Goal: Information Seeking & Learning: Learn about a topic

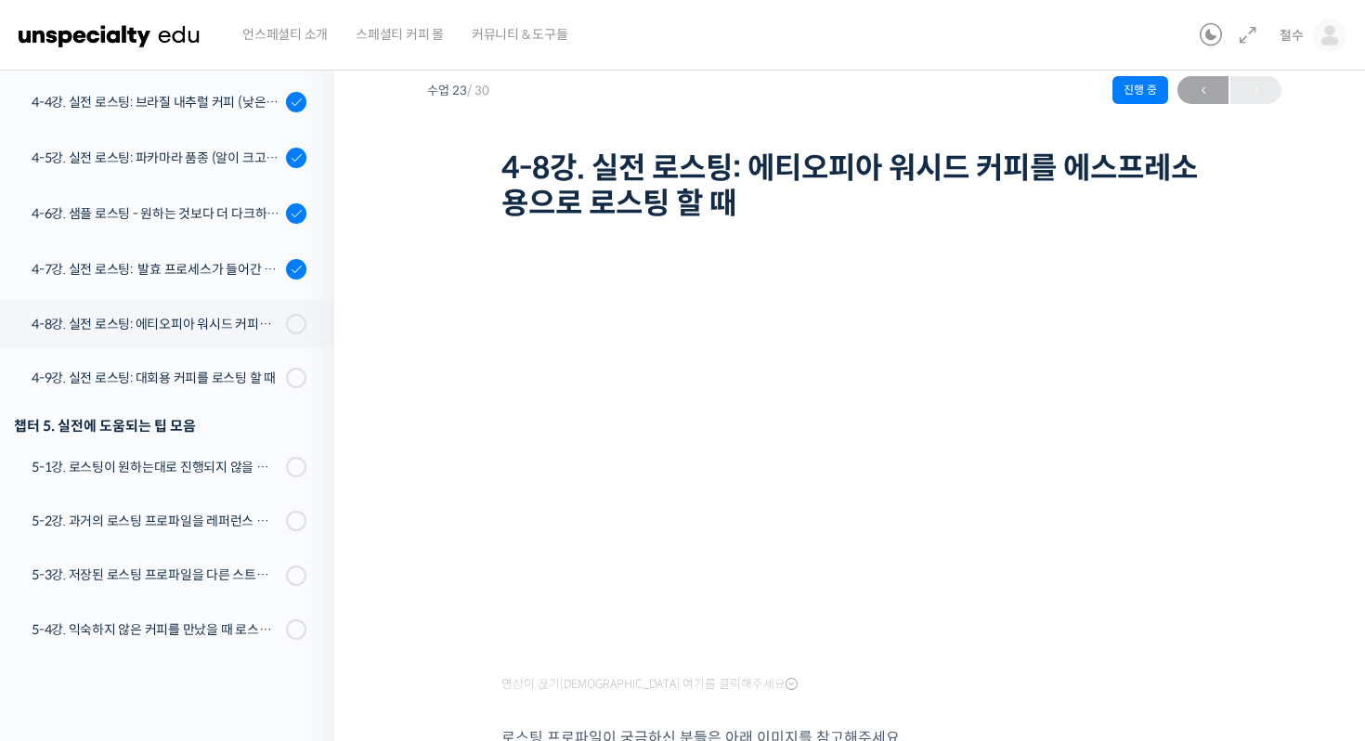
scroll to position [1337, 0]
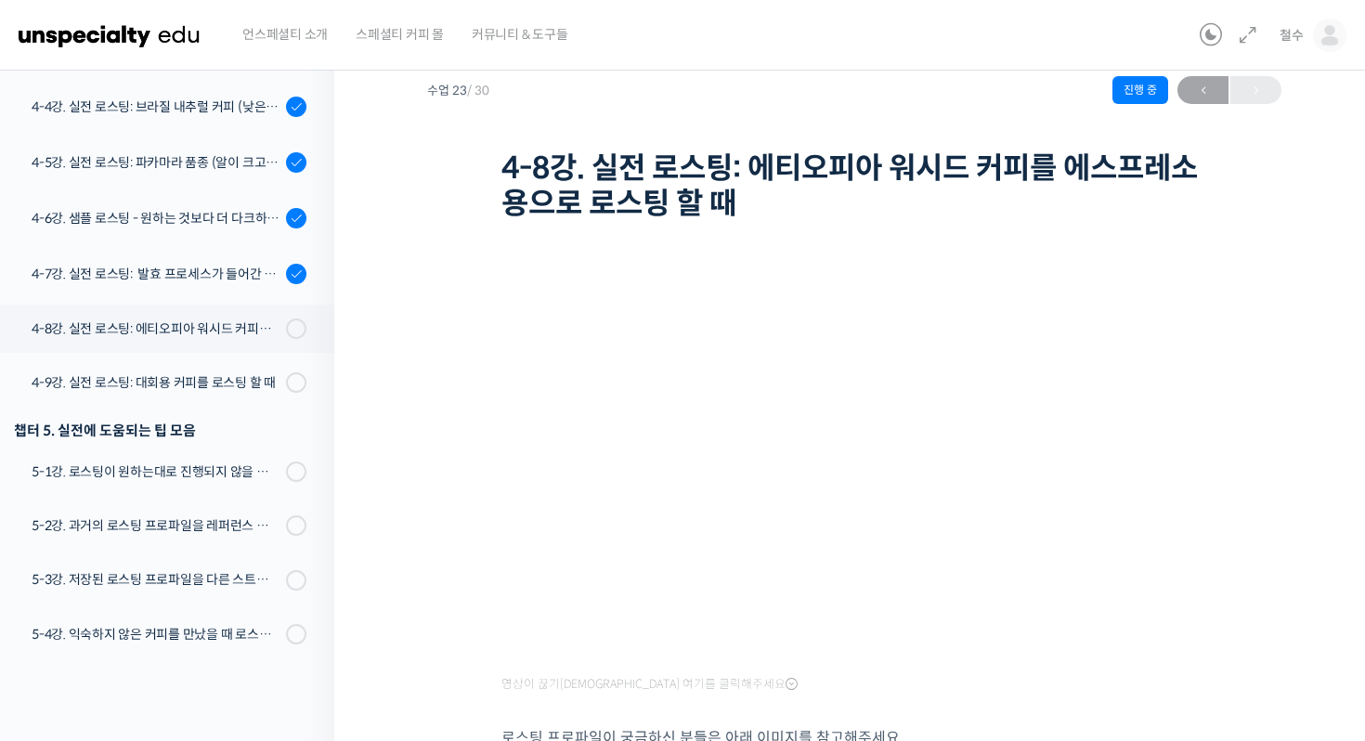
click at [436, 220] on div "스트롱홀드 로스팅 올인원 클래스: 탑티어 로스터가 알려주는 스트롱홀드 A to Z 가이드 4-8강. 실전 로스팅: 에티오피아 워시드 커피를 에…" at bounding box center [854, 127] width 854 height 202
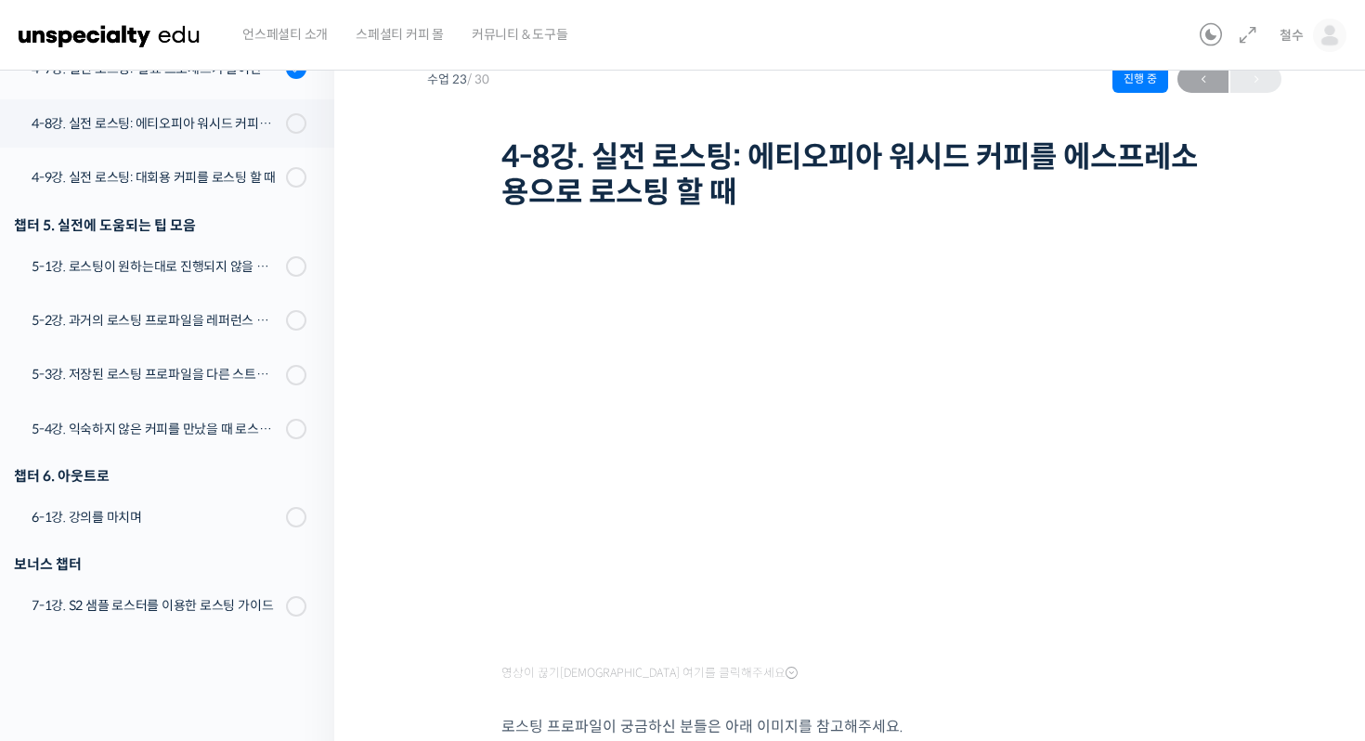
scroll to position [65, 0]
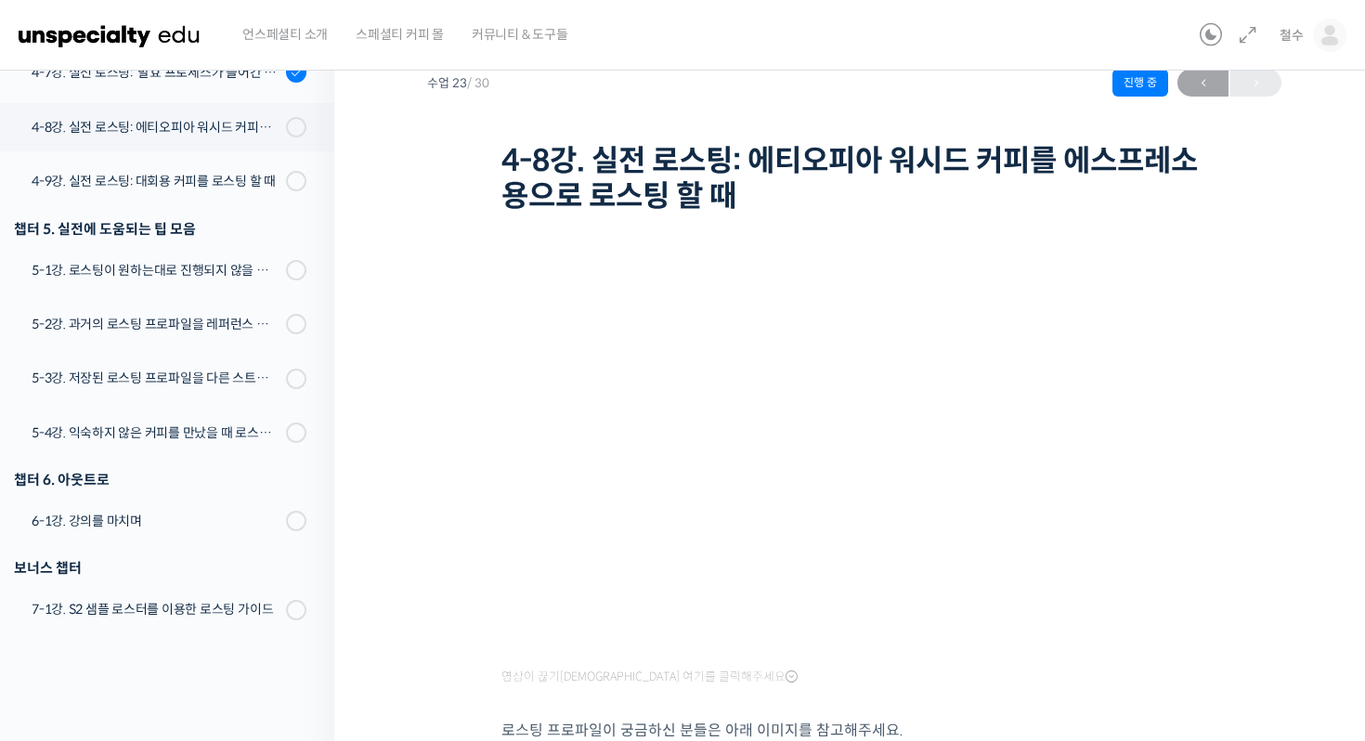
click at [661, 192] on h1 "4-8강. 실전 로스팅: 에티오피아 워시드 커피를 에스프레소용으로 로스팅 할 때" at bounding box center [855, 179] width 706 height 72
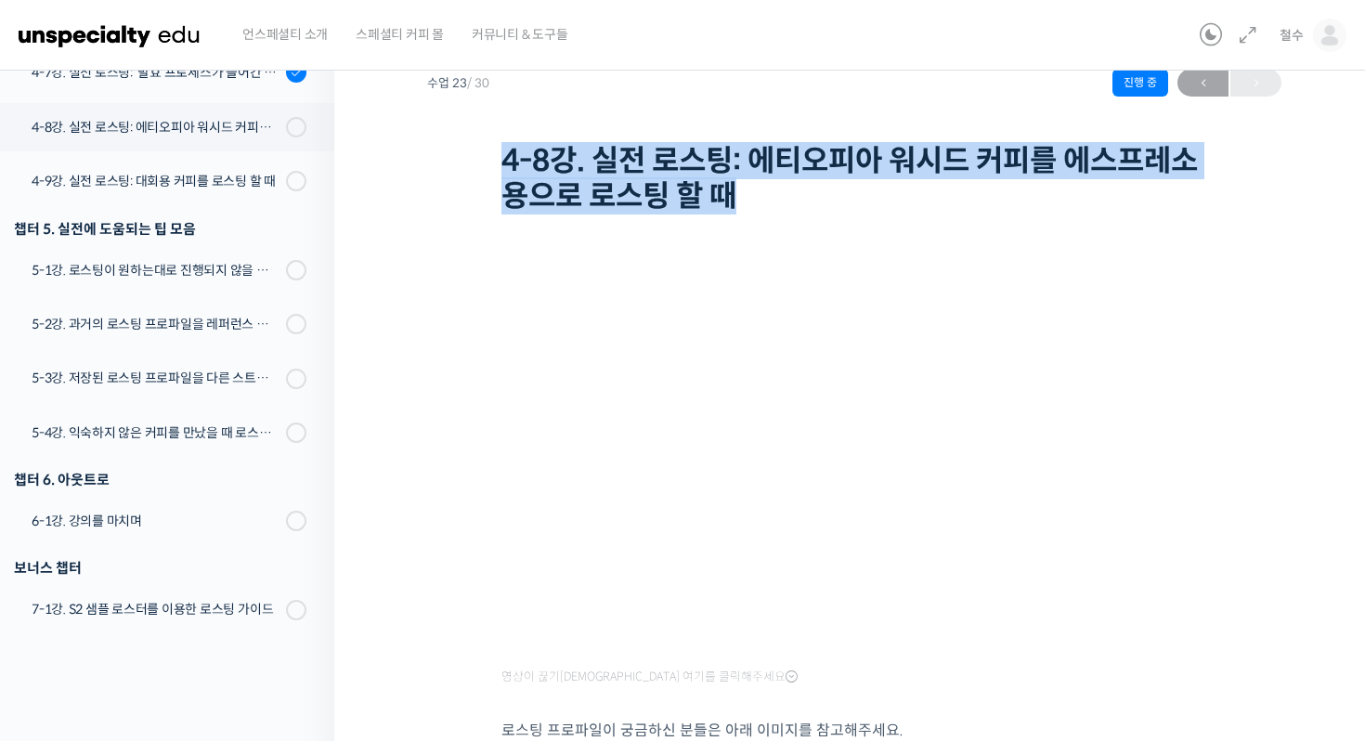
click at [661, 192] on h1 "4-8강. 실전 로스팅: 에티오피아 워시드 커피를 에스프레소용으로 로스팅 할 때" at bounding box center [855, 179] width 706 height 72
copy div "4-8강. 실전 로스팅: 에티오피아 워시드 커피를 에스프레소용으로 로스팅 할 때"
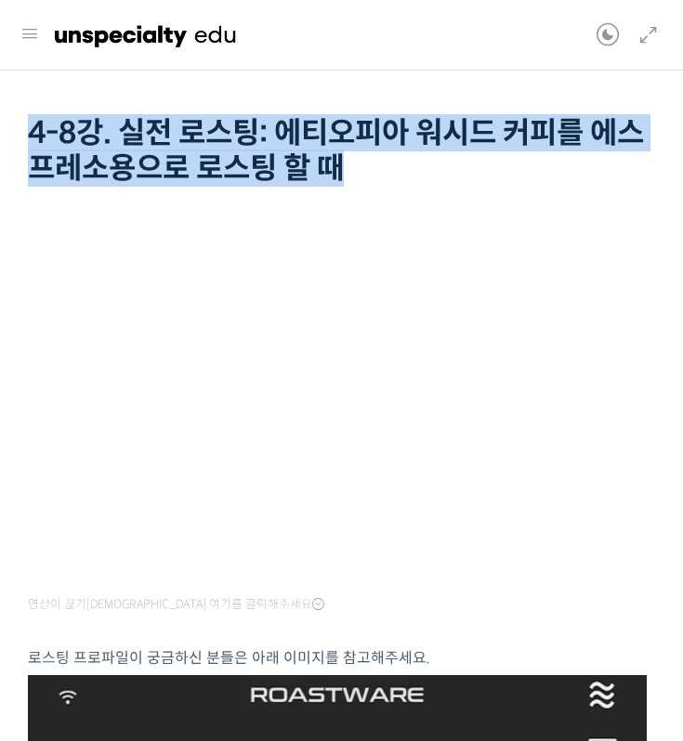
copy div "4-8강. 실전 로스팅: 에티오피아 워시드 커피를 에스프레소용으로 로스팅 할 때"
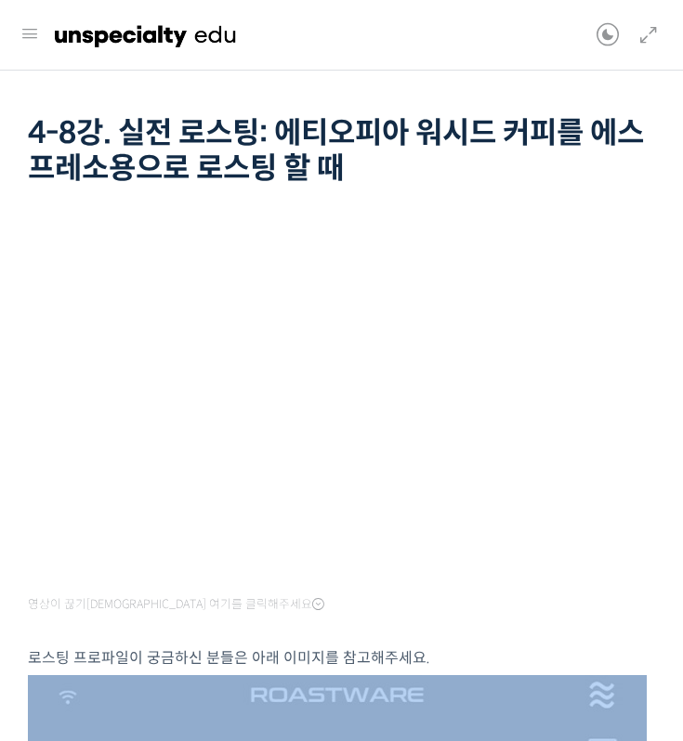
drag, startPoint x: 464, startPoint y: 671, endPoint x: 767, endPoint y: 658, distance: 303.1
click at [683, 658] on html "언스페셜티 소개 스페셜티 커피 몰 커뮤니티 & 도구들 철수 철수 @krilling001704046069 내가 등록한 강의 나의 자격증 수강생 …" at bounding box center [341, 305] width 683 height 741
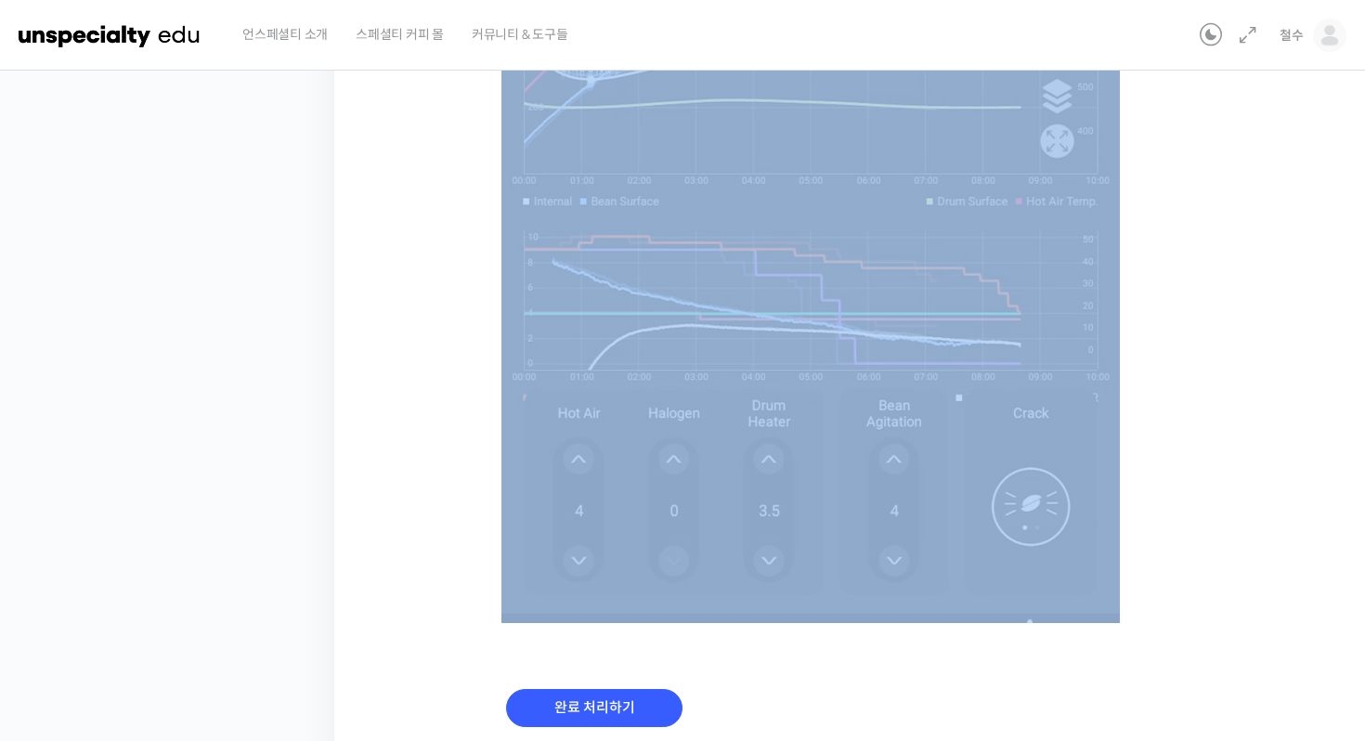
scroll to position [1212, 0]
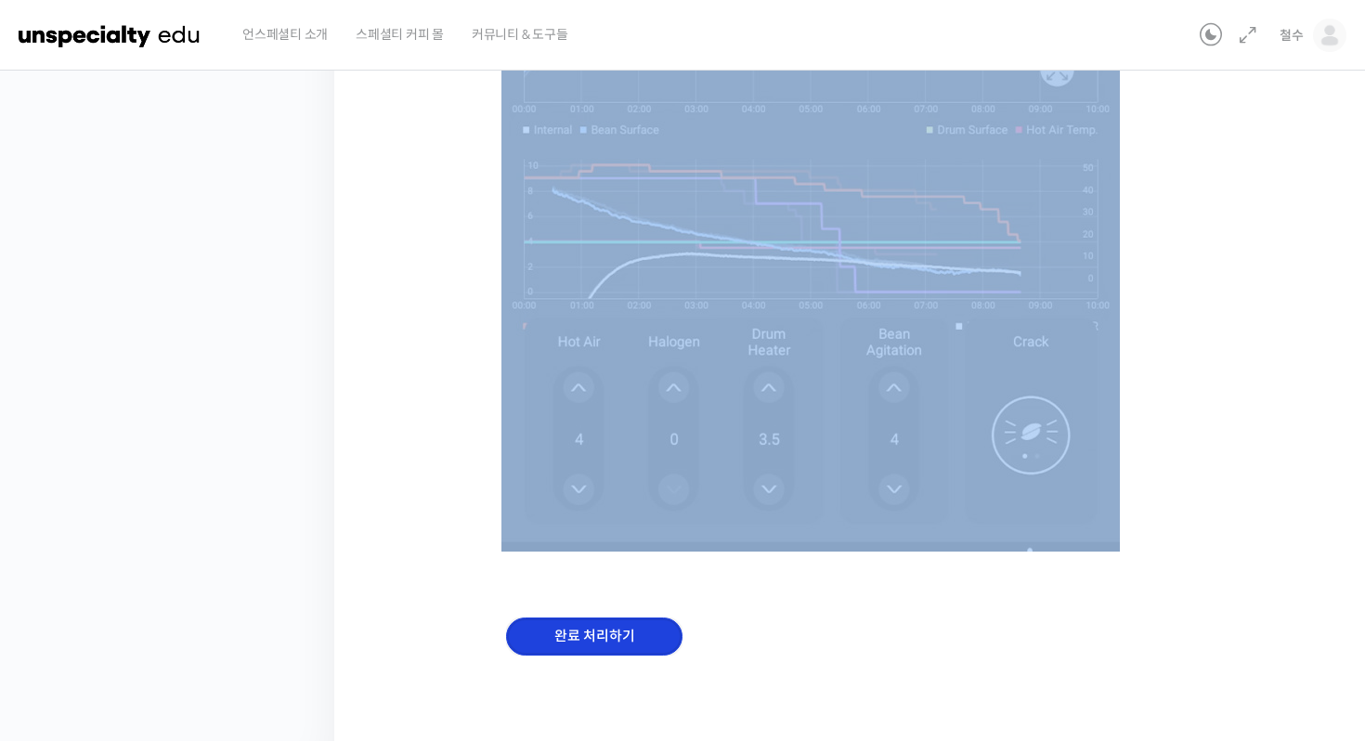
click at [575, 636] on input "완료 처리하기" at bounding box center [594, 637] width 176 height 38
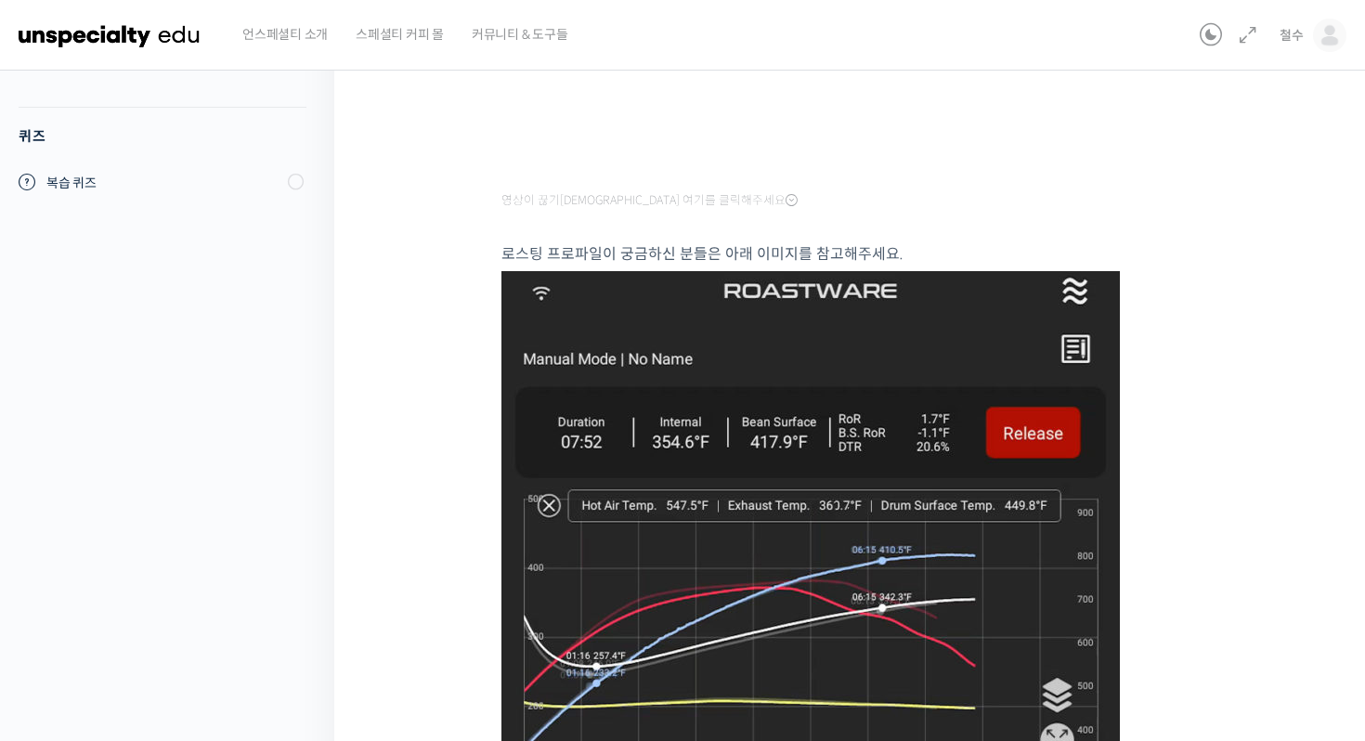
scroll to position [275, 0]
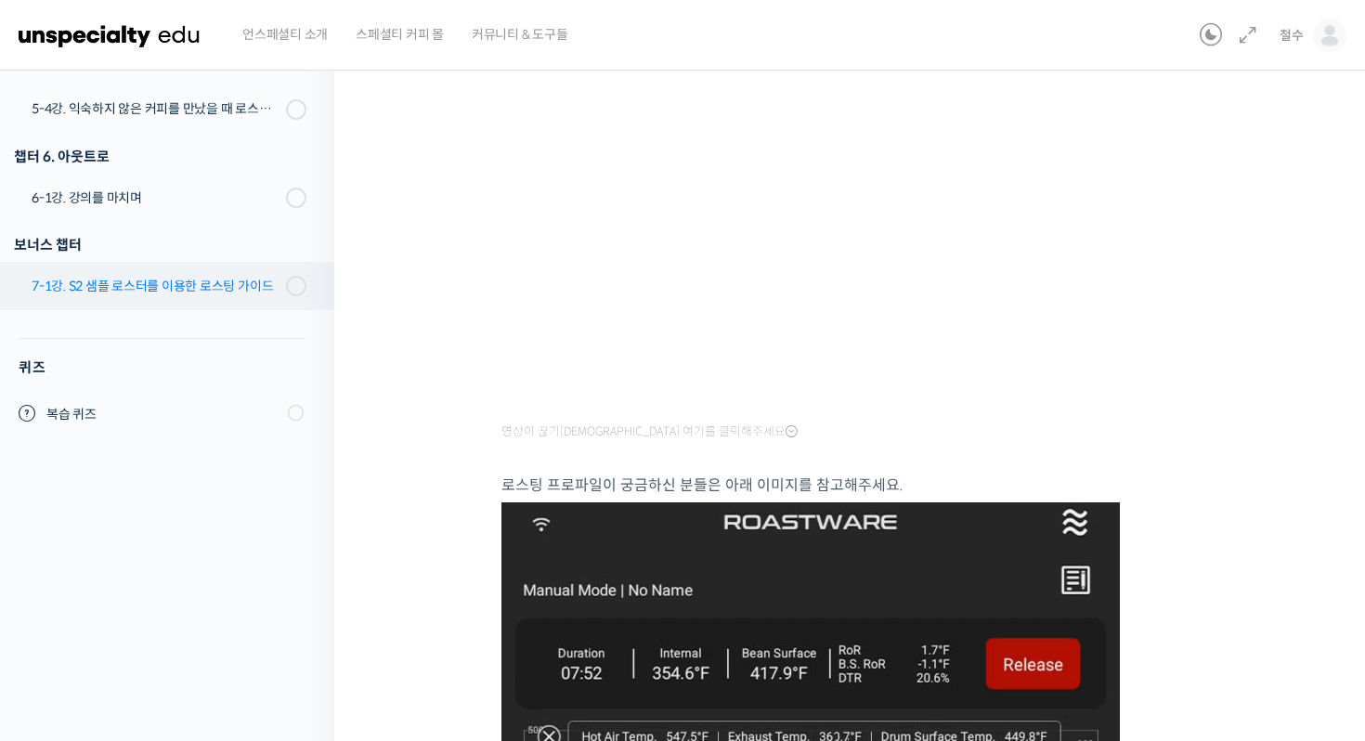
click at [109, 269] on link "7-1강. S2 샘플 로스터를 이용한 로스팅 가이드" at bounding box center [163, 286] width 344 height 48
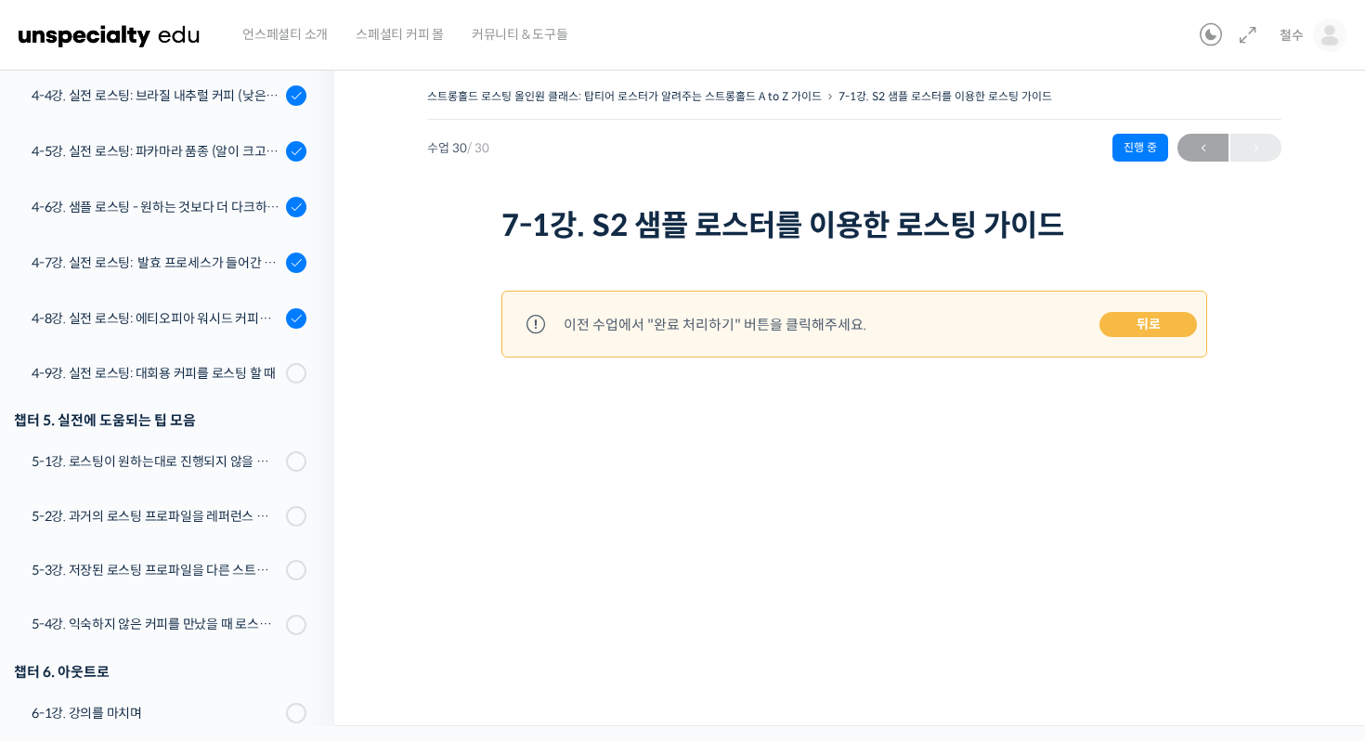
scroll to position [1647, 0]
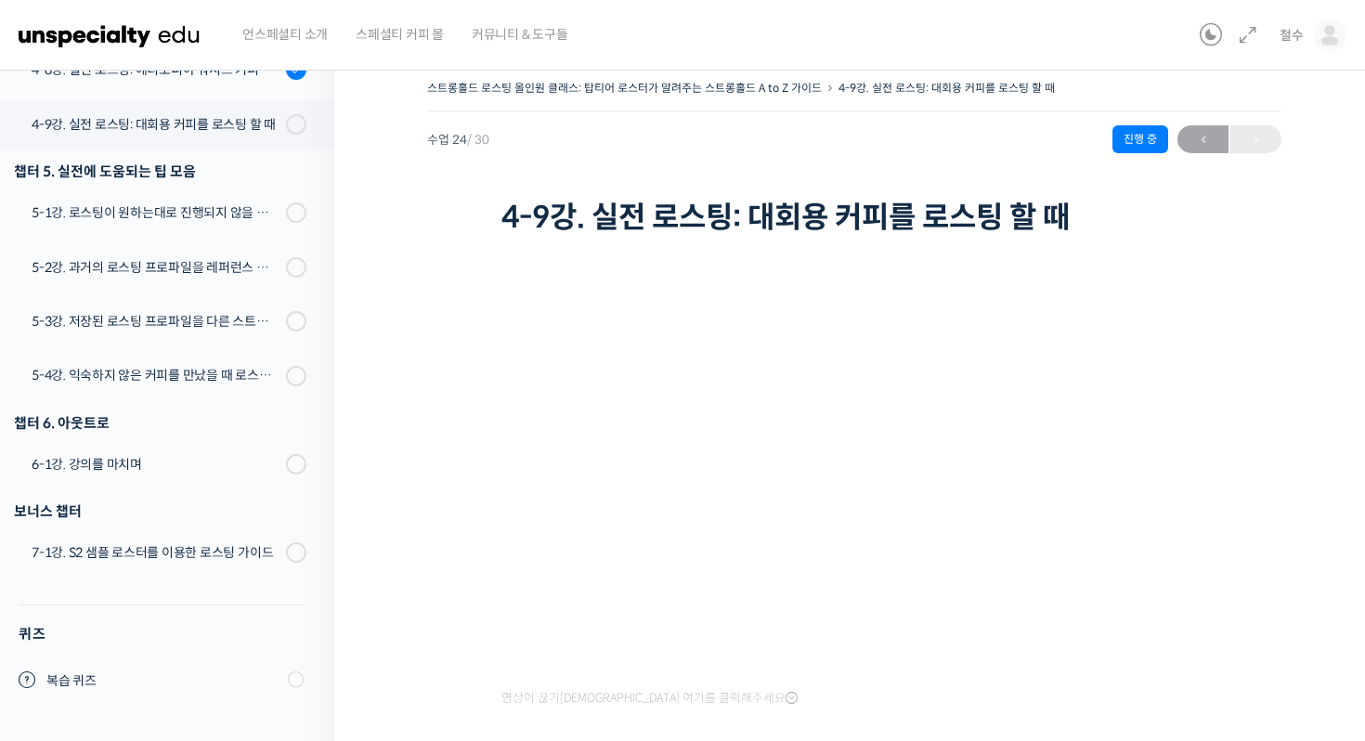
scroll to position [1533, 0]
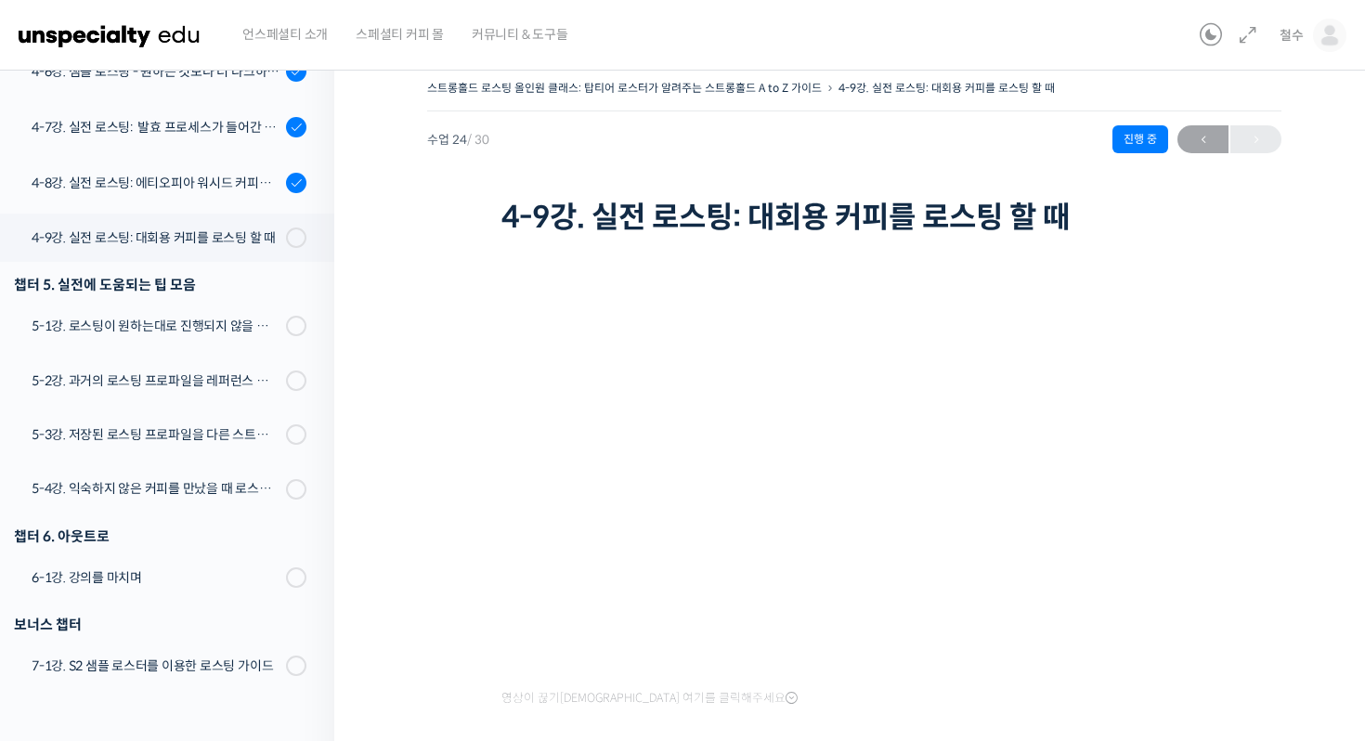
click at [565, 204] on h1 "4-9강. 실전 로스팅: 대회용 커피를 로스팅 할 때" at bounding box center [855, 217] width 706 height 35
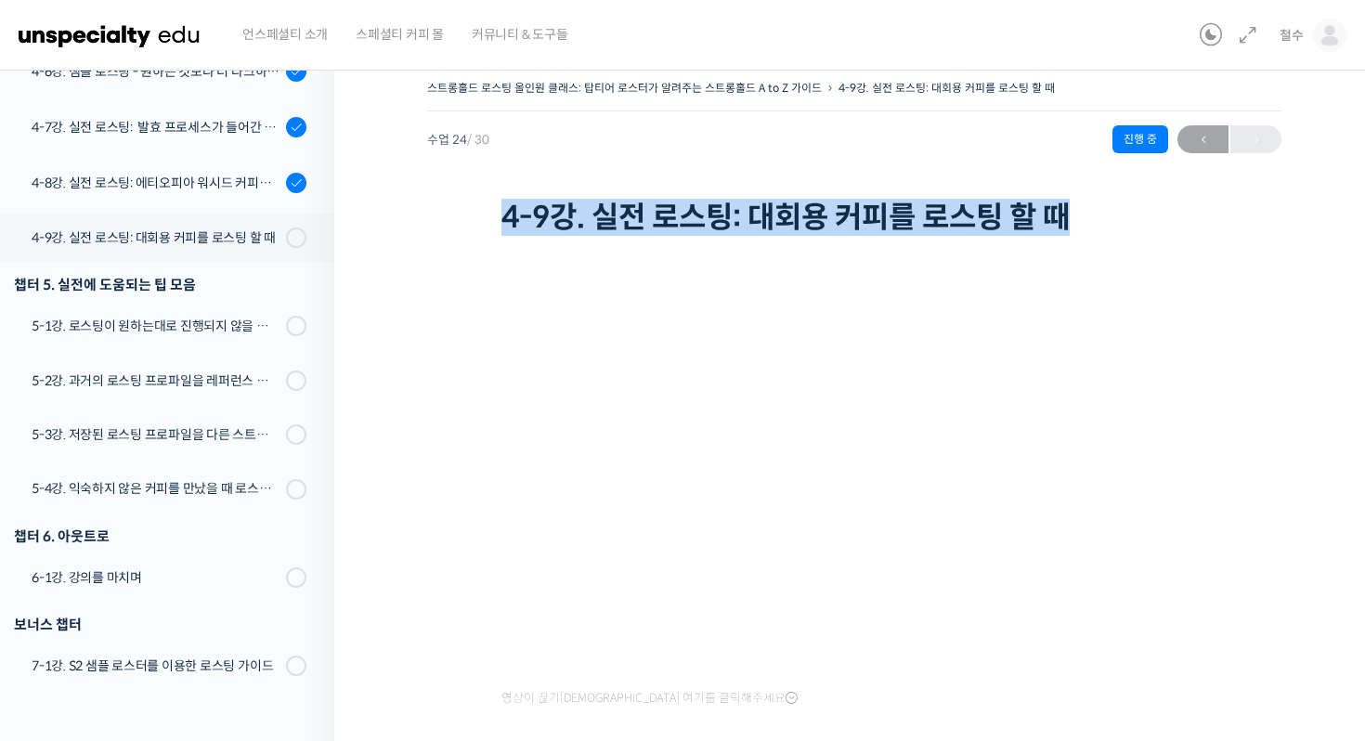
click at [565, 204] on h1 "4-9강. 실전 로스팅: 대회용 커피를 로스팅 할 때" at bounding box center [855, 217] width 706 height 35
copy div "4-9강. 실전 로스팅: 대회용 커피를 로스팅 할 때"
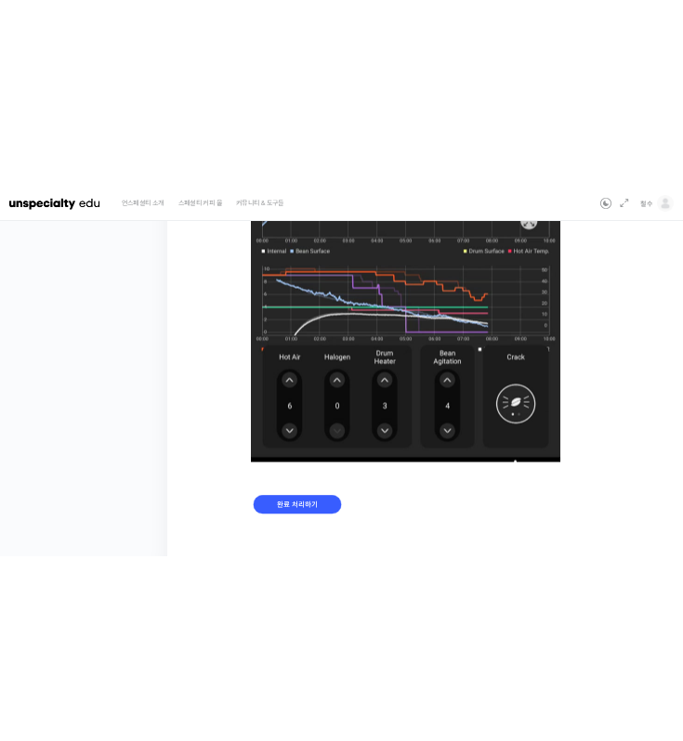
scroll to position [1154, 0]
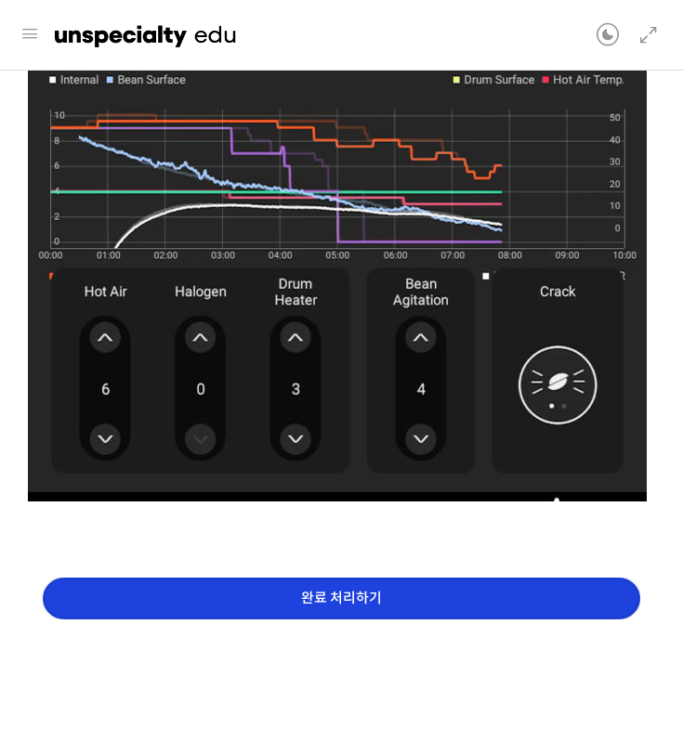
click at [354, 585] on input "완료 처리하기" at bounding box center [341, 599] width 597 height 42
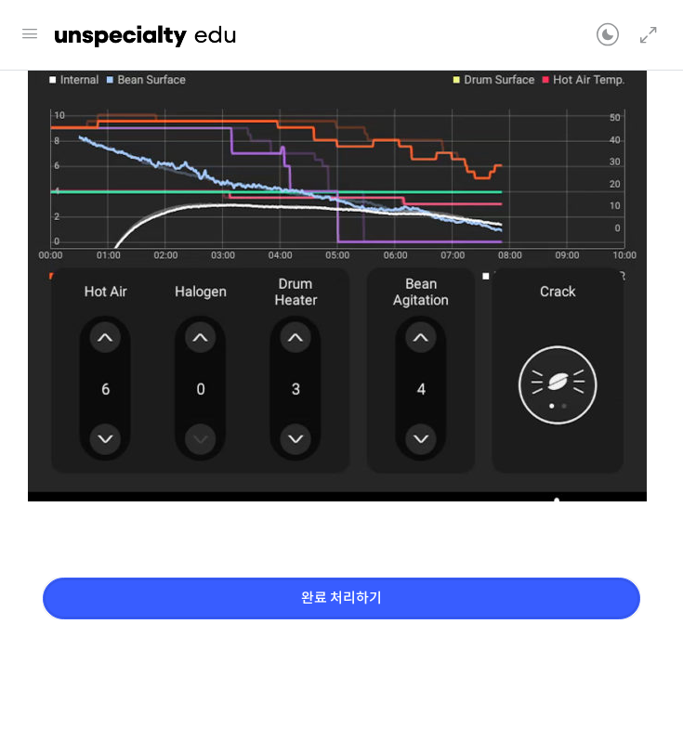
scroll to position [1089, 0]
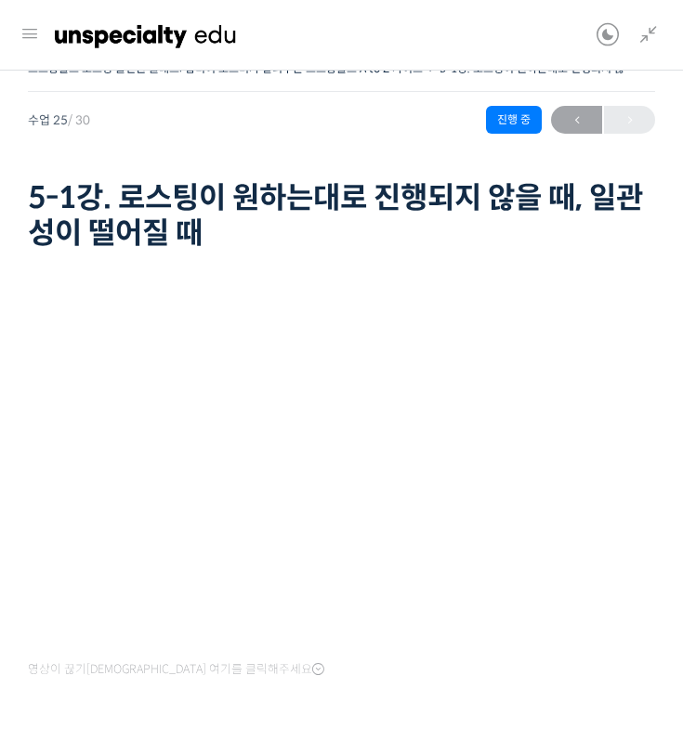
scroll to position [1522, 0]
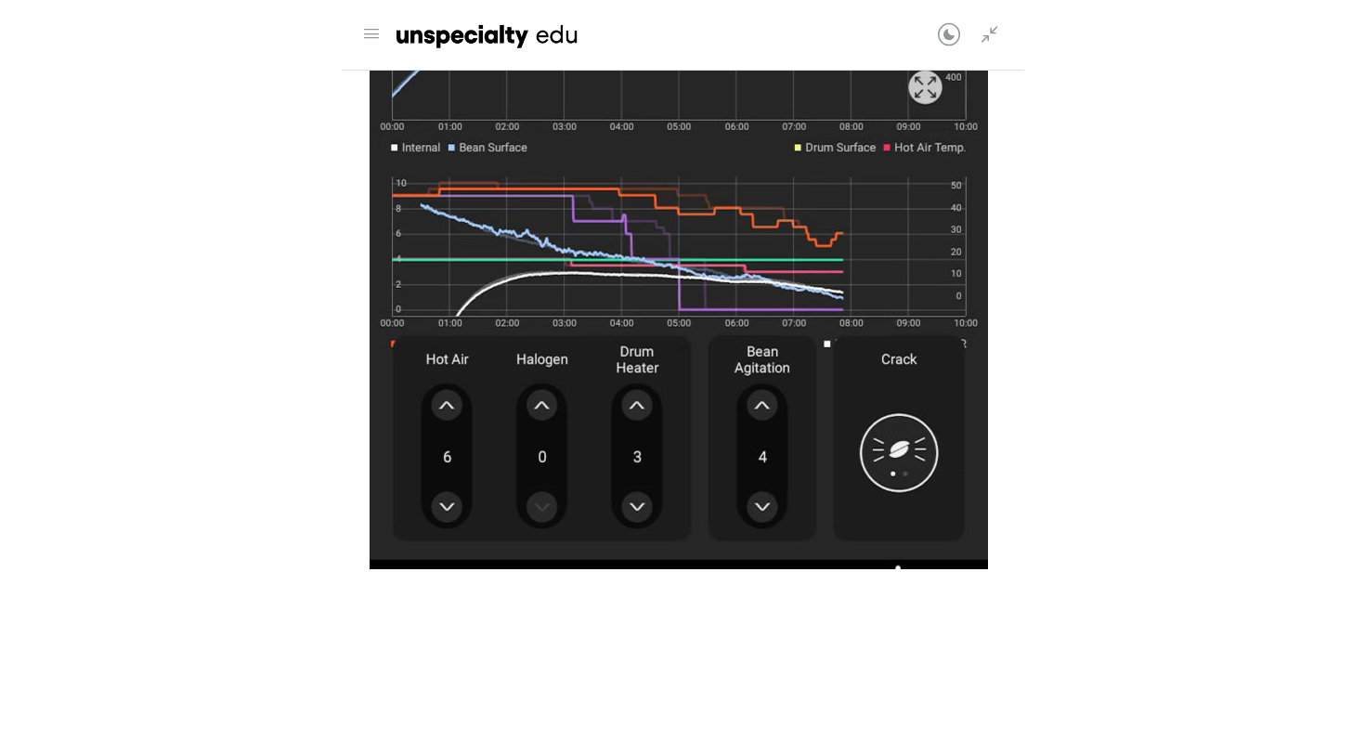
scroll to position [74, 0]
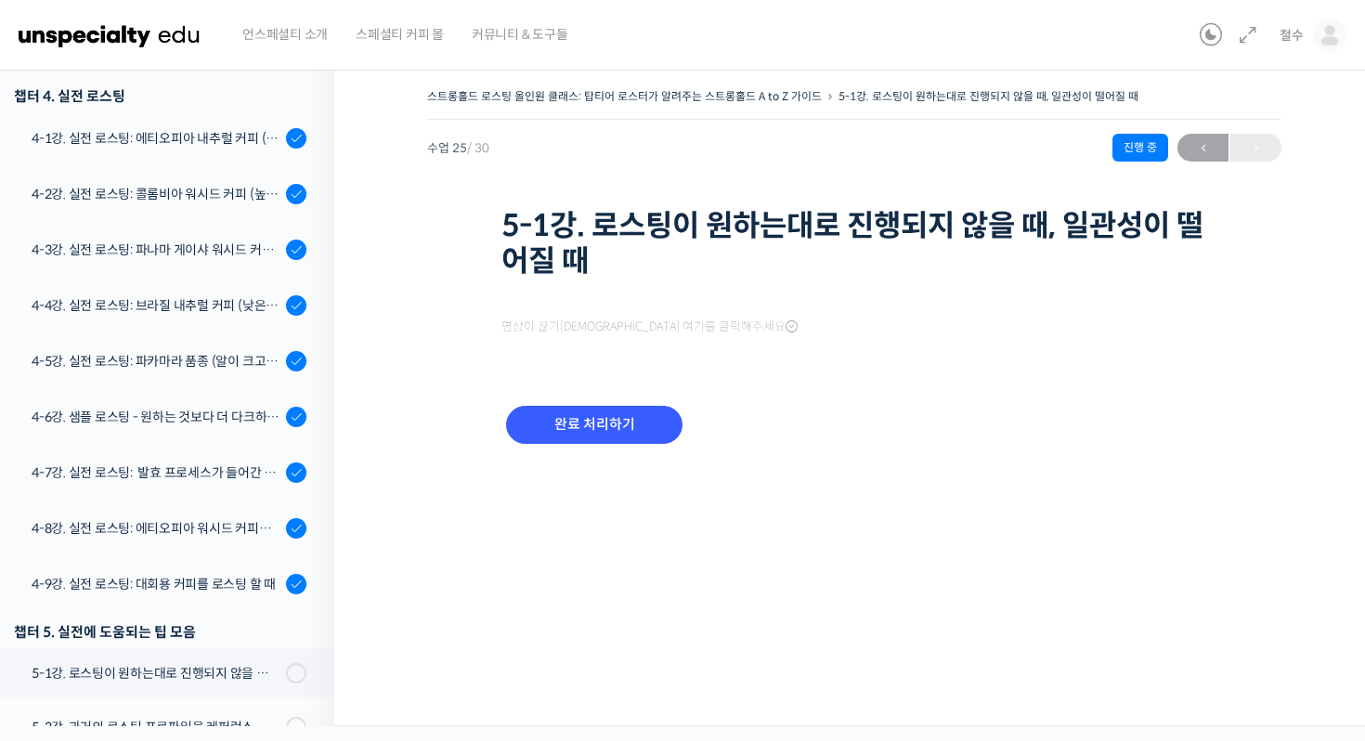
scroll to position [1648, 0]
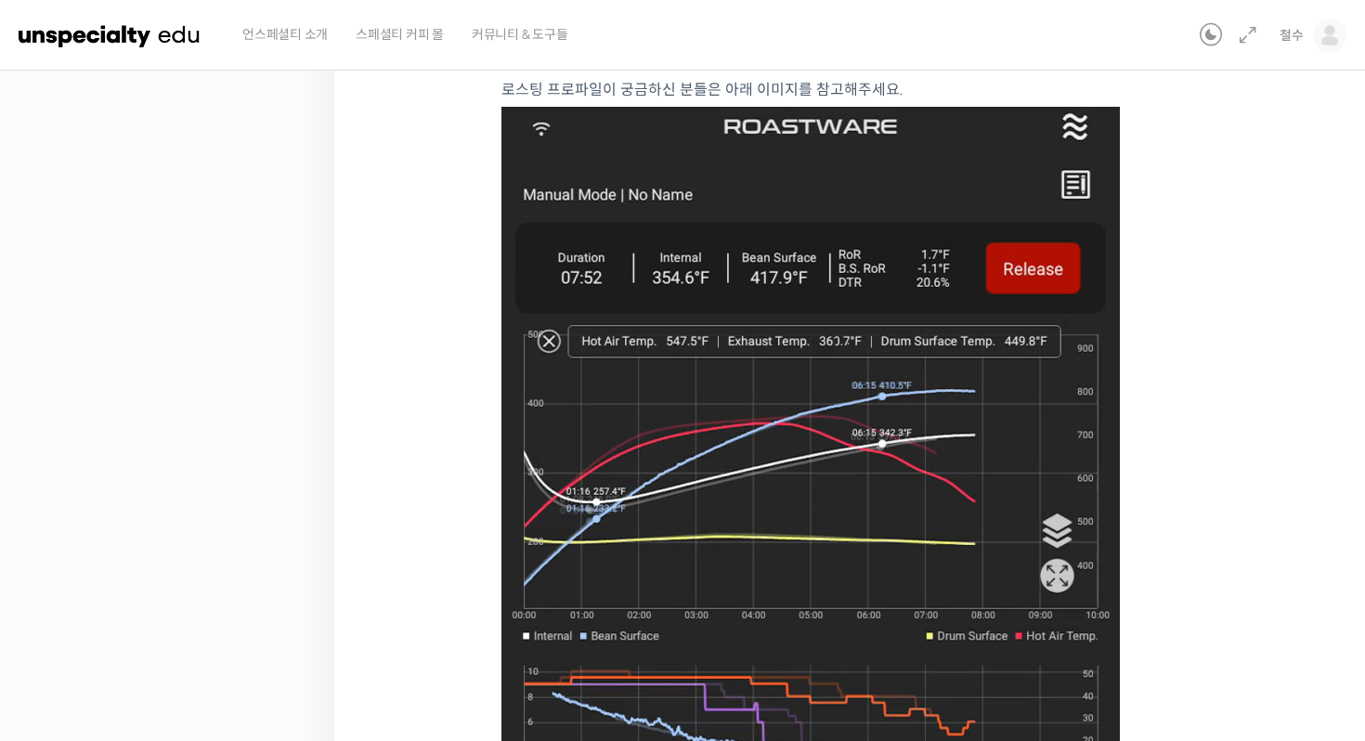
scroll to position [934, 0]
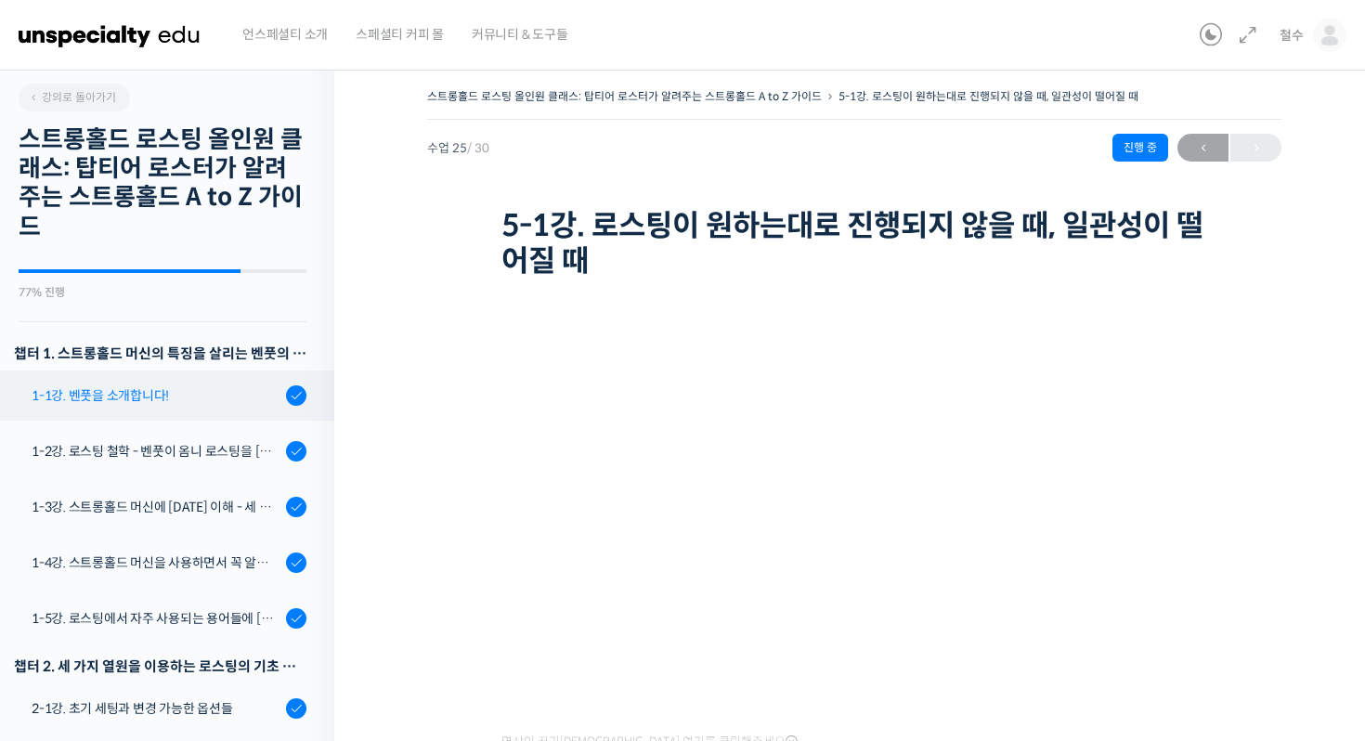
click at [173, 383] on link "1-1강. 벤풋을 소개합니다!" at bounding box center [163, 396] width 344 height 50
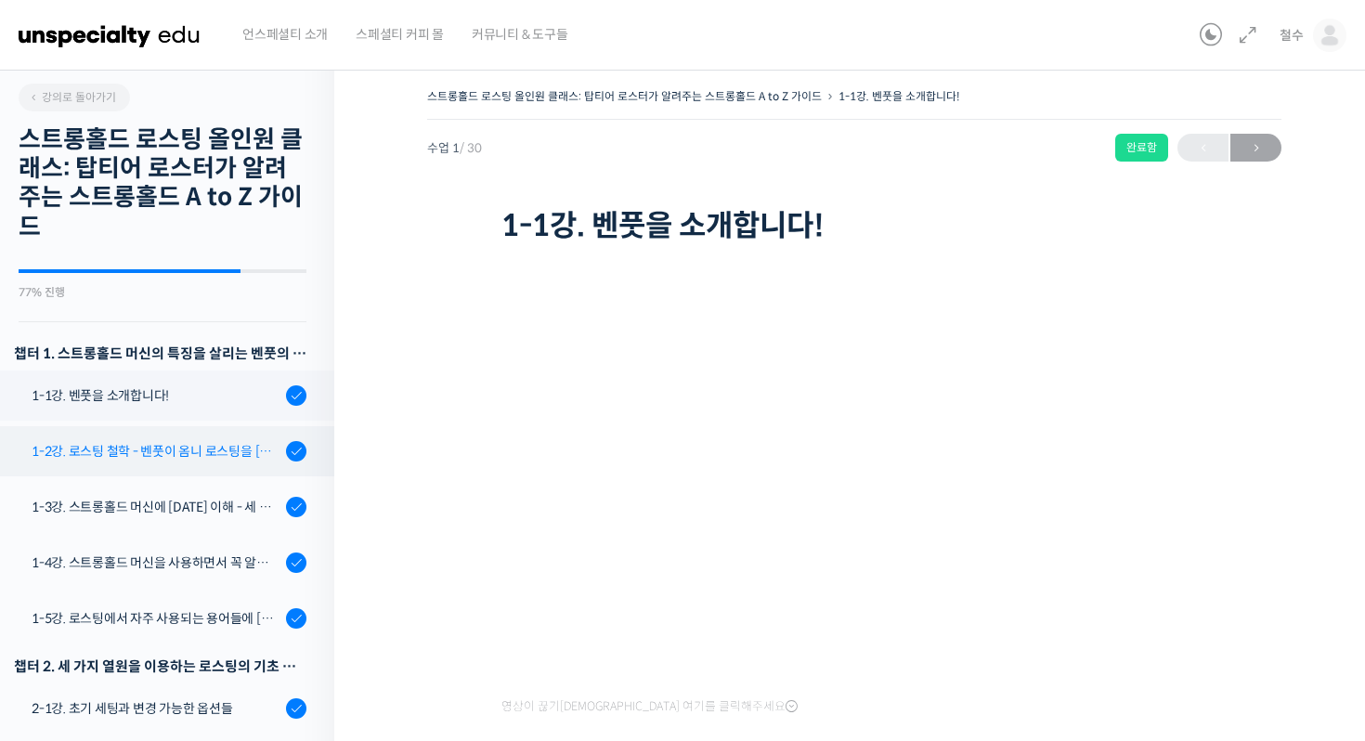
click at [220, 463] on link "1-2강. 로스팅 철학 - 벤풋이 옴니 로스팅을 [DATE] 않는 이유" at bounding box center [163, 451] width 344 height 50
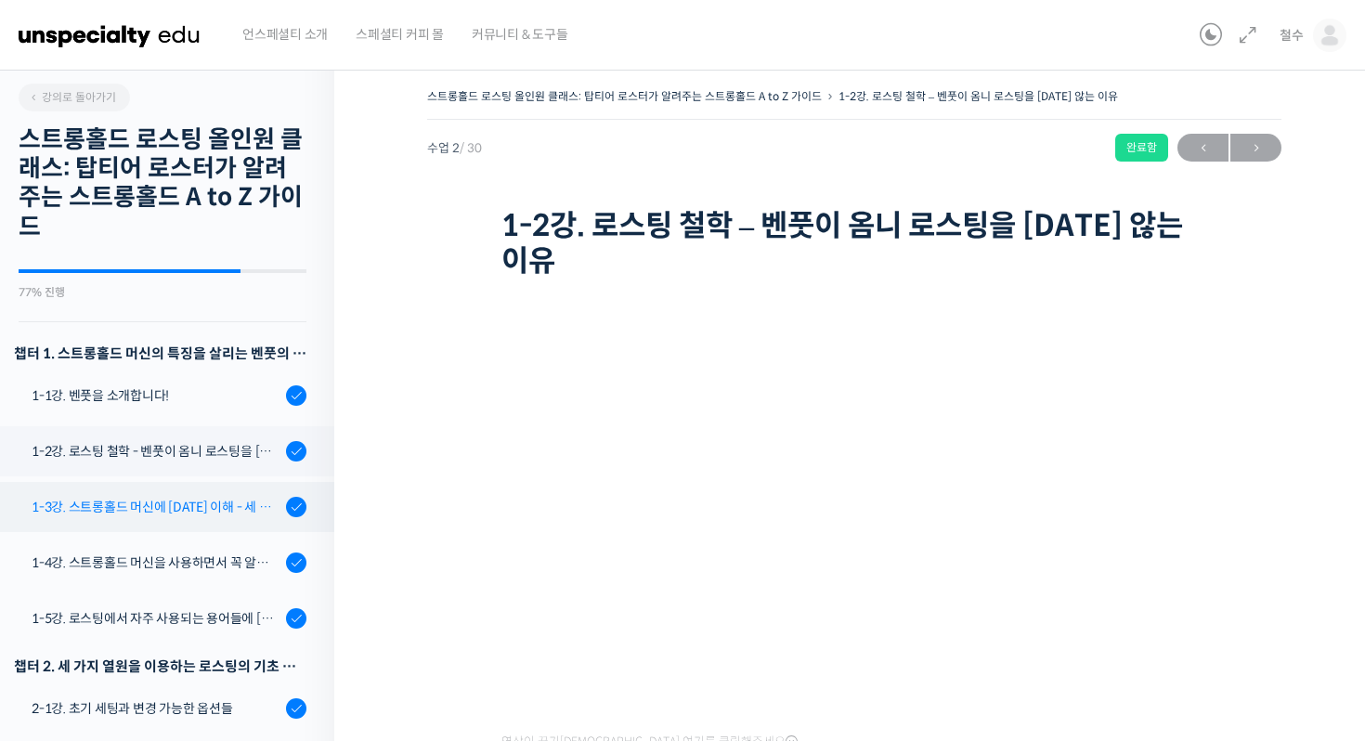
click at [117, 505] on div "1-3강. 스트롱홀드 머신에 [DATE] 이해 - 세 가지 열원이 만들어내는 변화" at bounding box center [156, 507] width 249 height 20
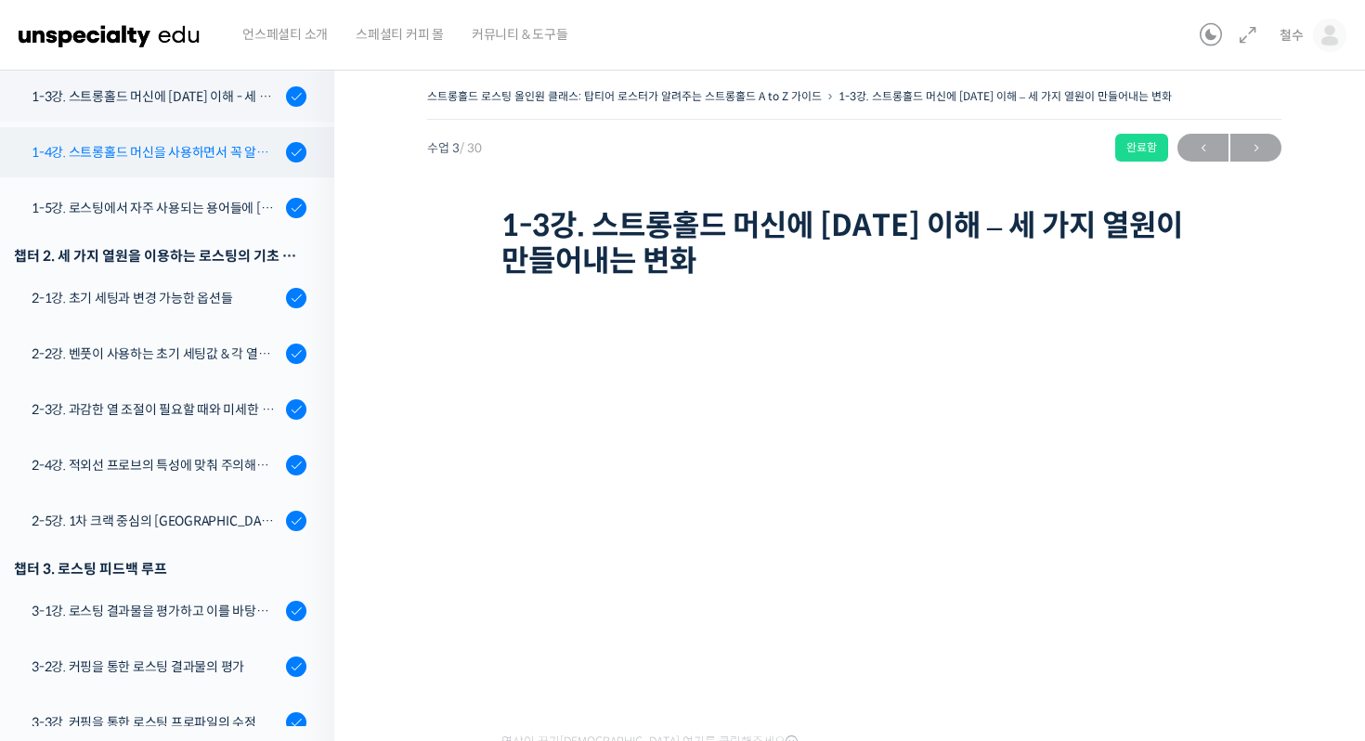
click at [136, 151] on div "1-4강. 스트롱홀드 머신을 사용하면서 꼭 알고 있어야 할 유의사항" at bounding box center [156, 152] width 249 height 20
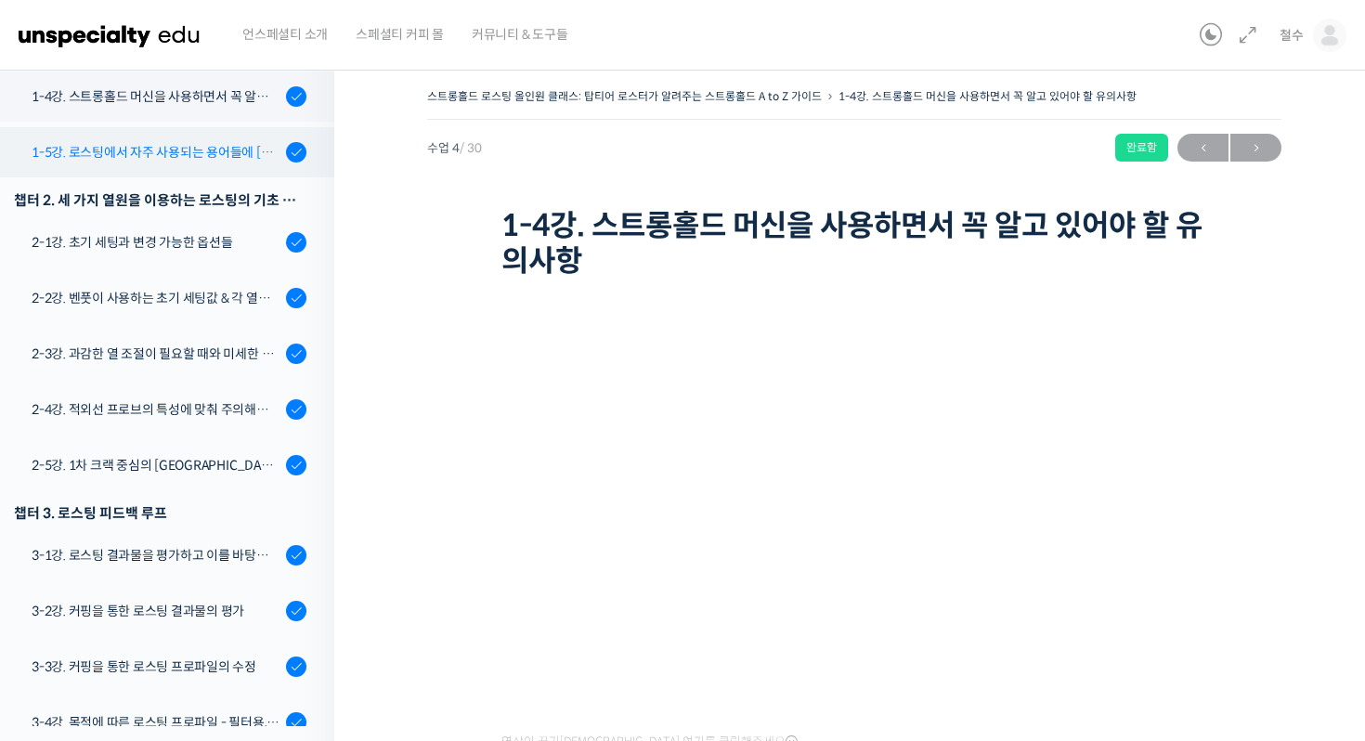
click at [189, 162] on link "1-5강. 로스팅에서 자주 사용되는 용어들에 [DATE] 이해" at bounding box center [163, 152] width 344 height 50
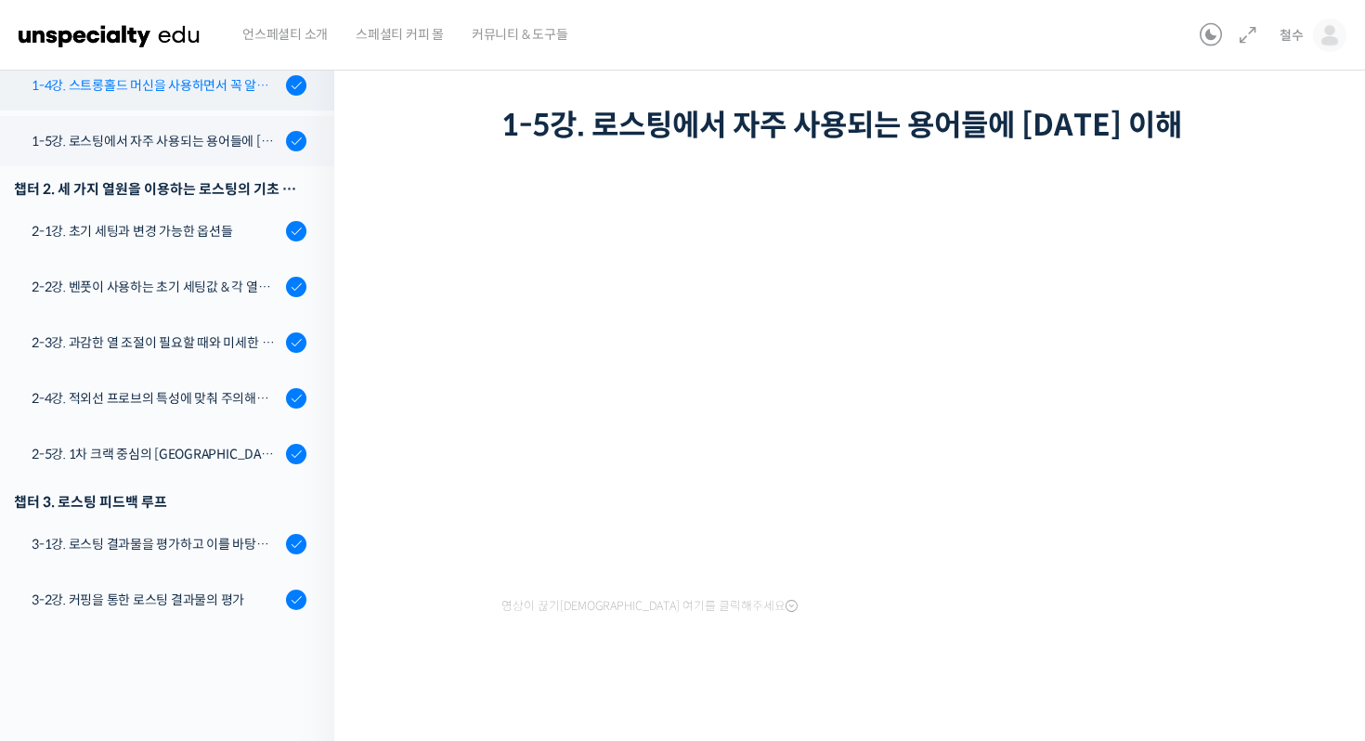
scroll to position [424, 0]
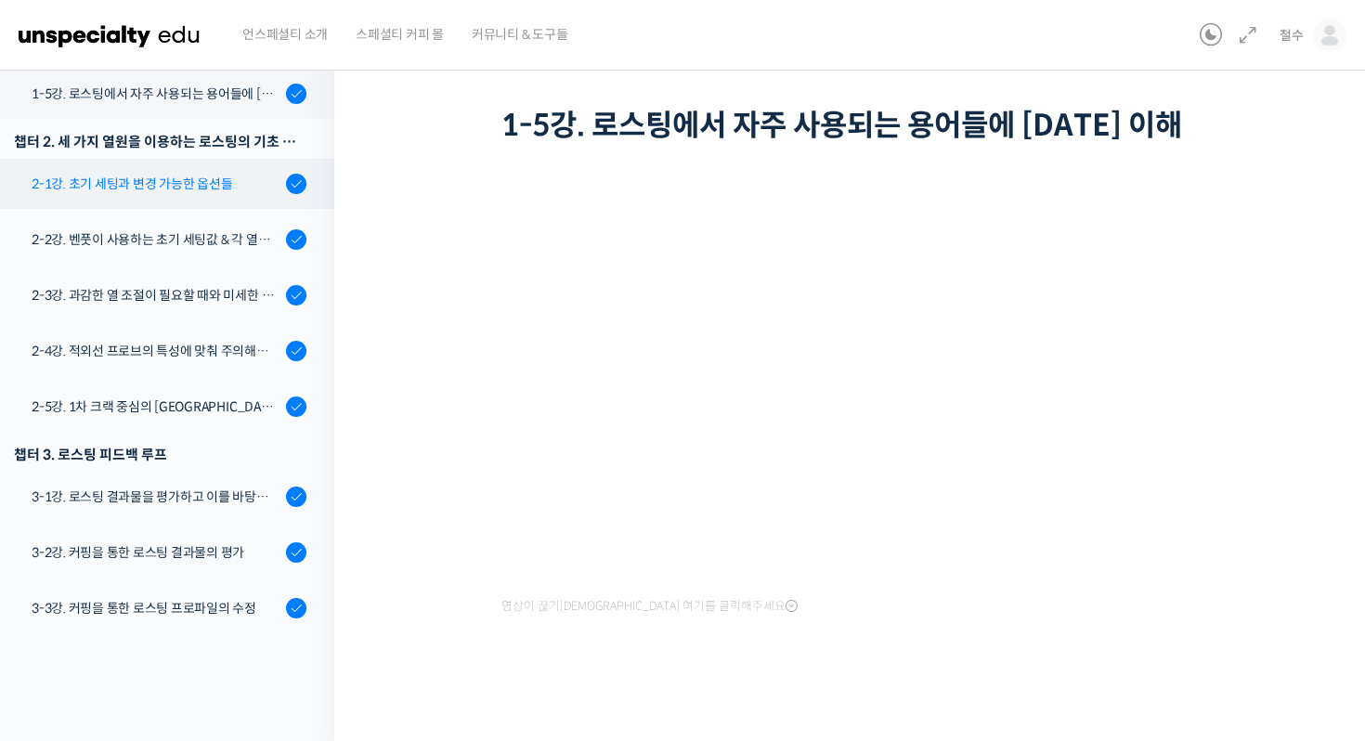
click at [147, 174] on div "2-1강. 초기 세팅과 변경 가능한 옵션들" at bounding box center [156, 184] width 249 height 20
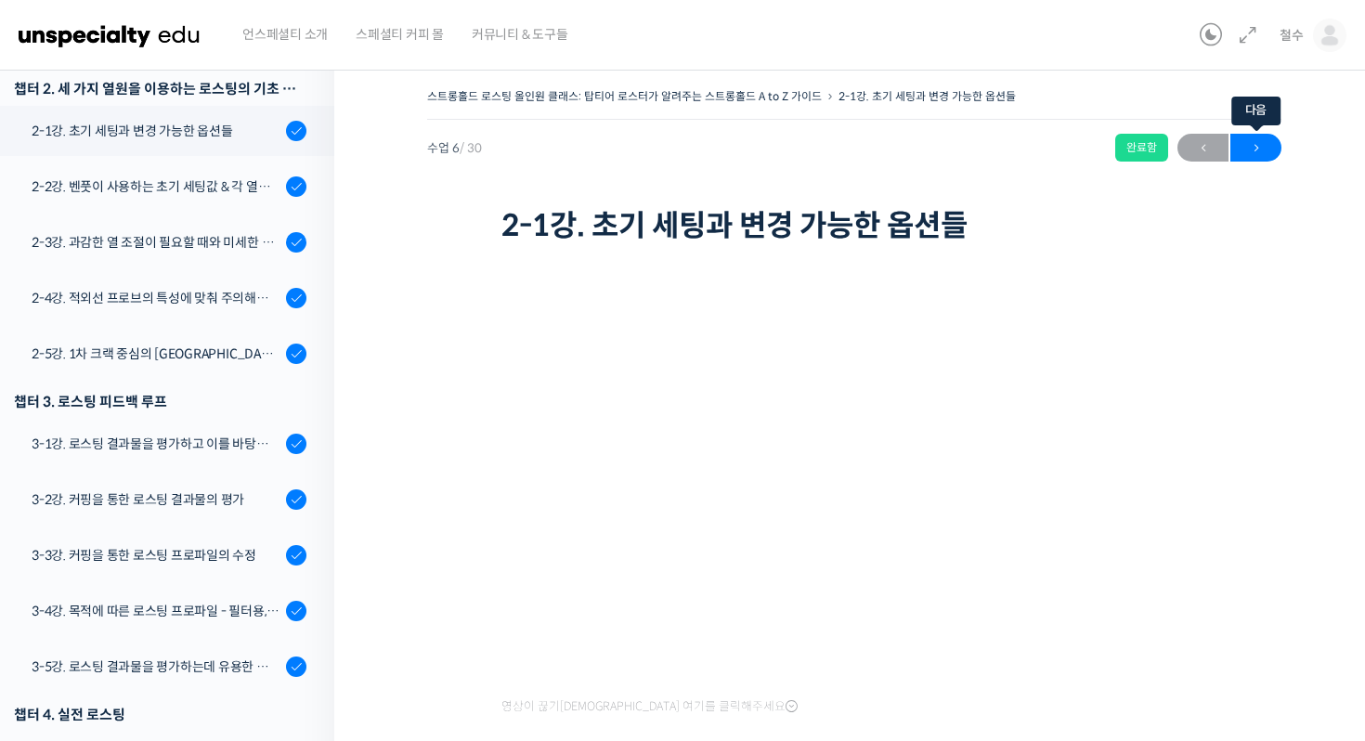
click at [1262, 150] on span "→" at bounding box center [1256, 148] width 51 height 25
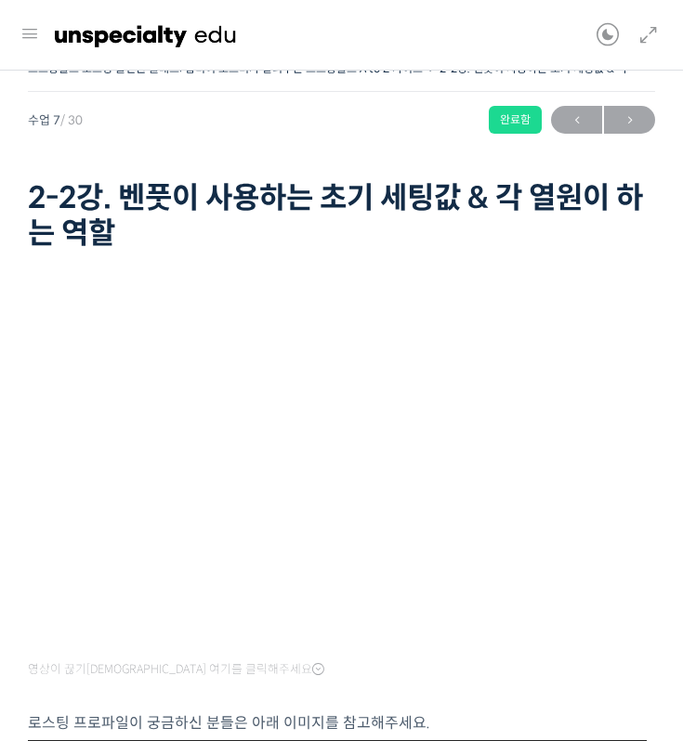
click at [356, 204] on h1 "2-2강. 벤풋이 사용하는 초기 세팅값 & 각 열원이 하는 역할" at bounding box center [341, 216] width 627 height 72
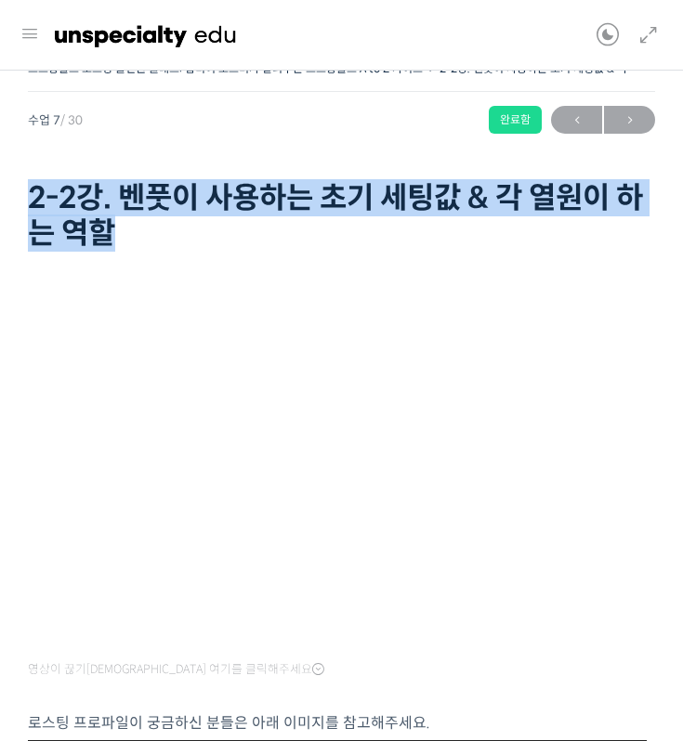
click at [356, 204] on h1 "2-2강. 벤풋이 사용하는 초기 세팅값 & 각 열원이 하는 역할" at bounding box center [341, 216] width 627 height 72
copy div "2-2강. 벤풋이 사용하는 초기 세팅값 & 각 열원이 하는 역할"
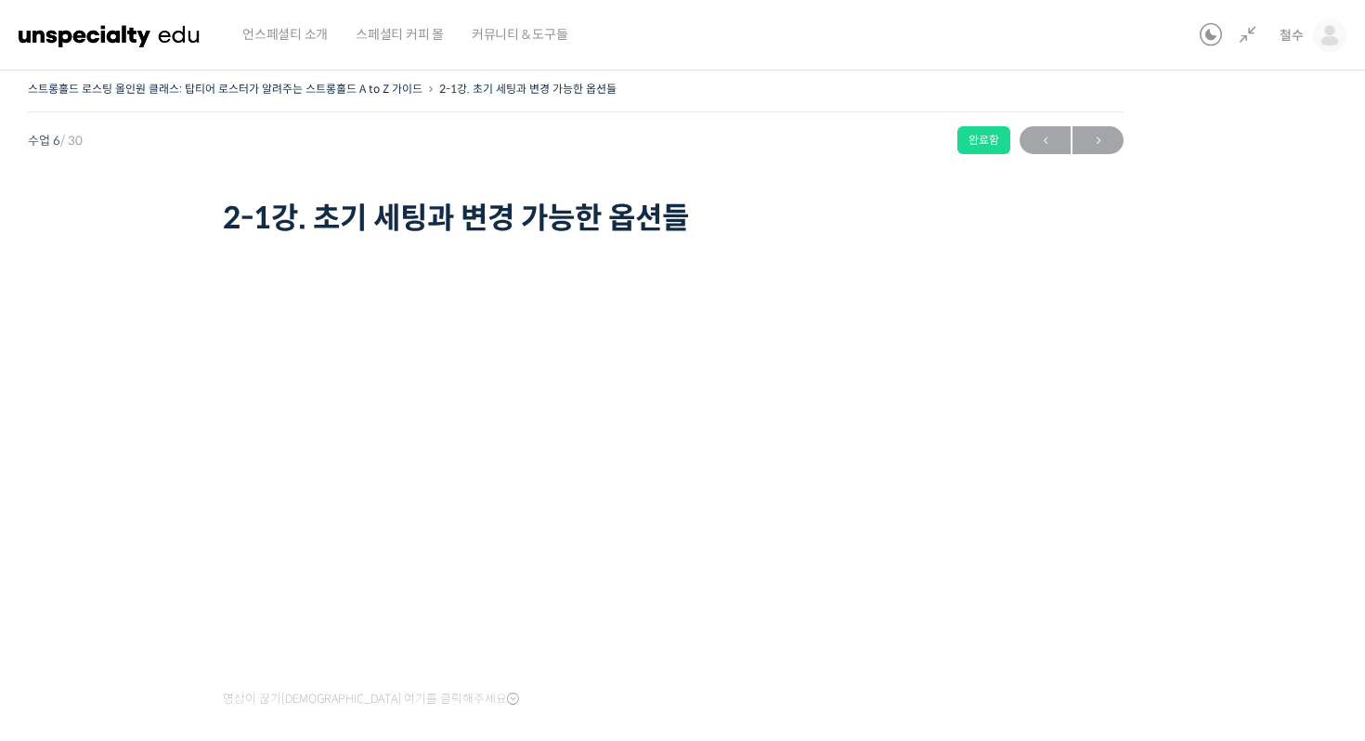
scroll to position [8, 0]
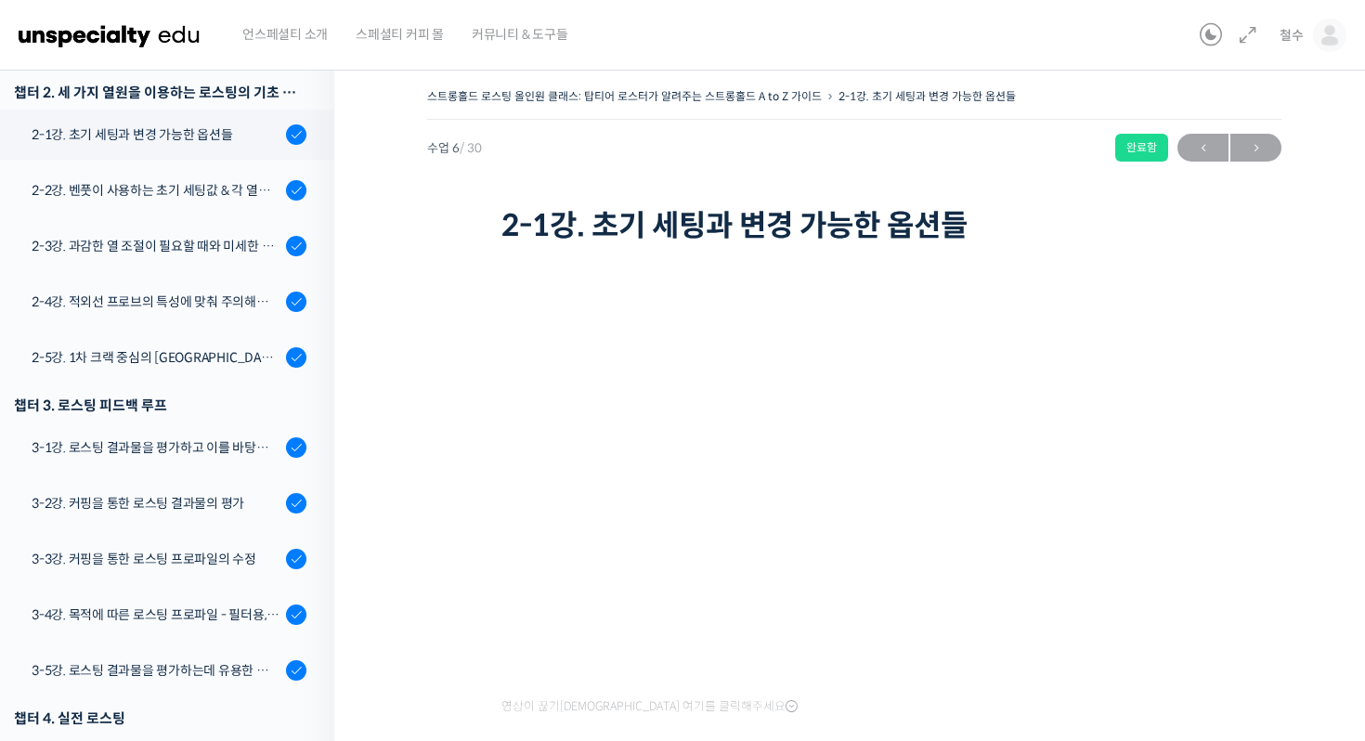
scroll to position [578, 0]
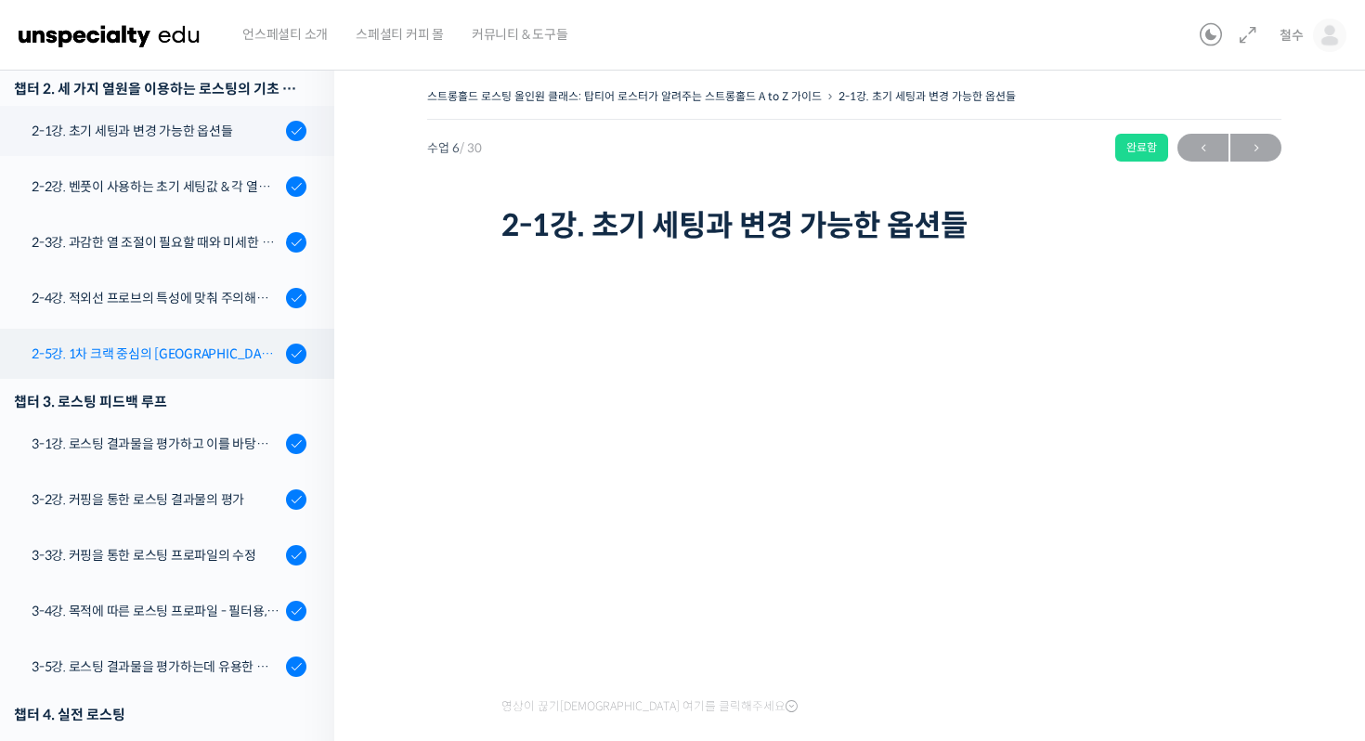
click at [114, 344] on div "2-5강. 1차 크랙 중심의 [GEOGRAPHIC_DATA]에 관하여" at bounding box center [156, 354] width 249 height 20
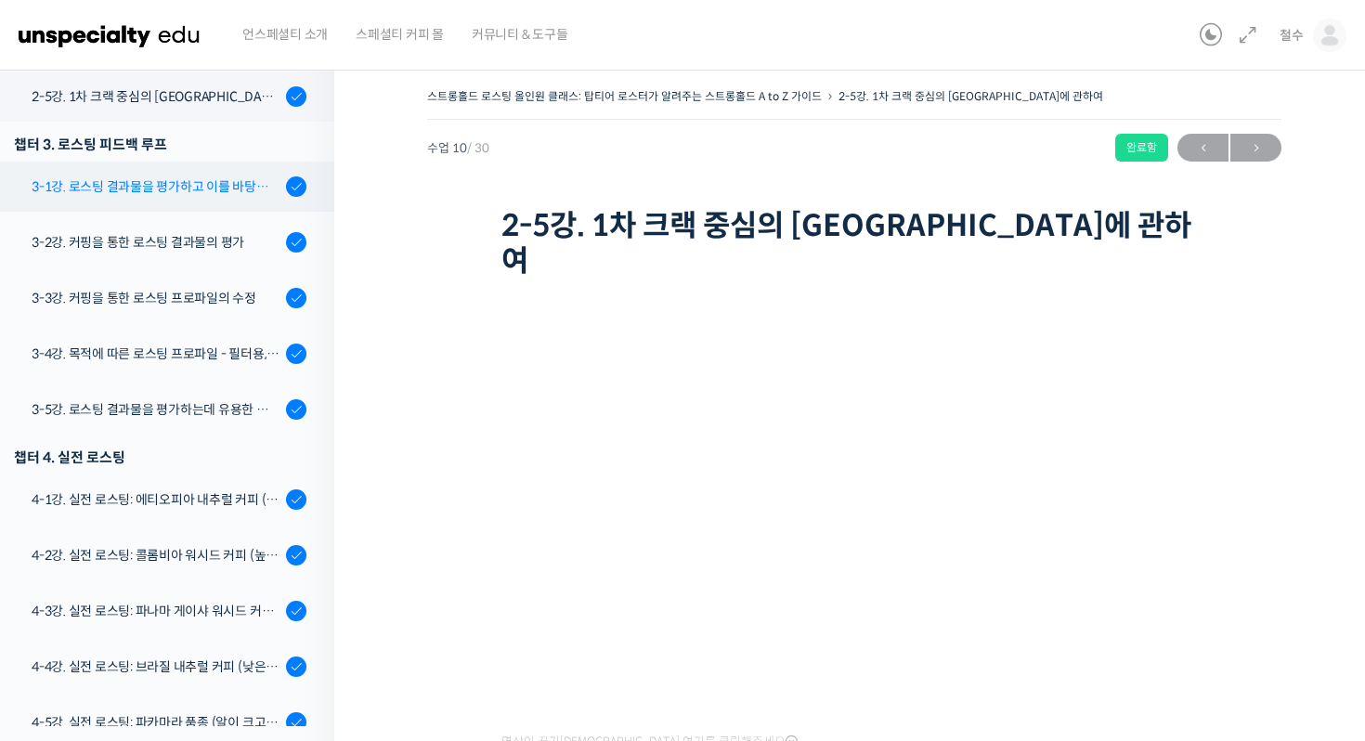
click at [181, 206] on link "3-1강. 로스팅 결과물을 평가하고 이를 바탕으로 프로파일을 설계하는 방법" at bounding box center [163, 187] width 344 height 50
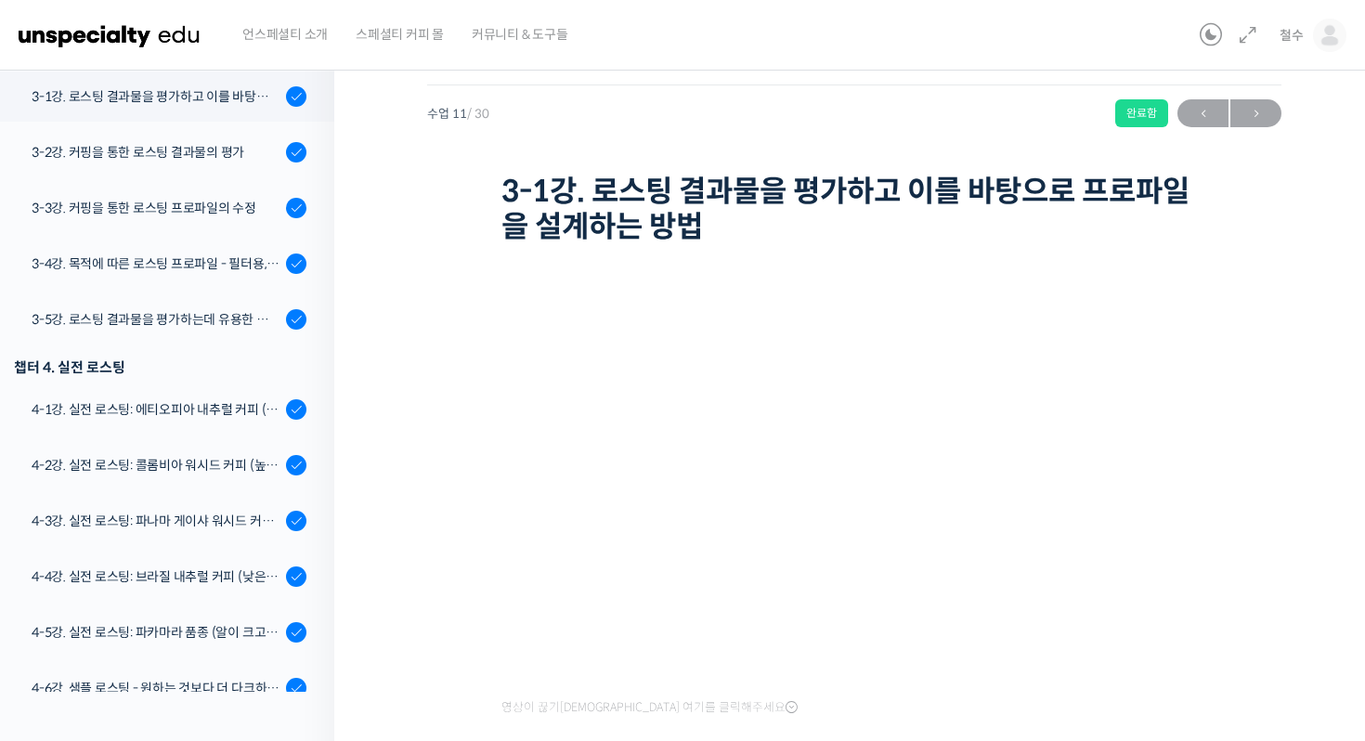
scroll to position [17, 0]
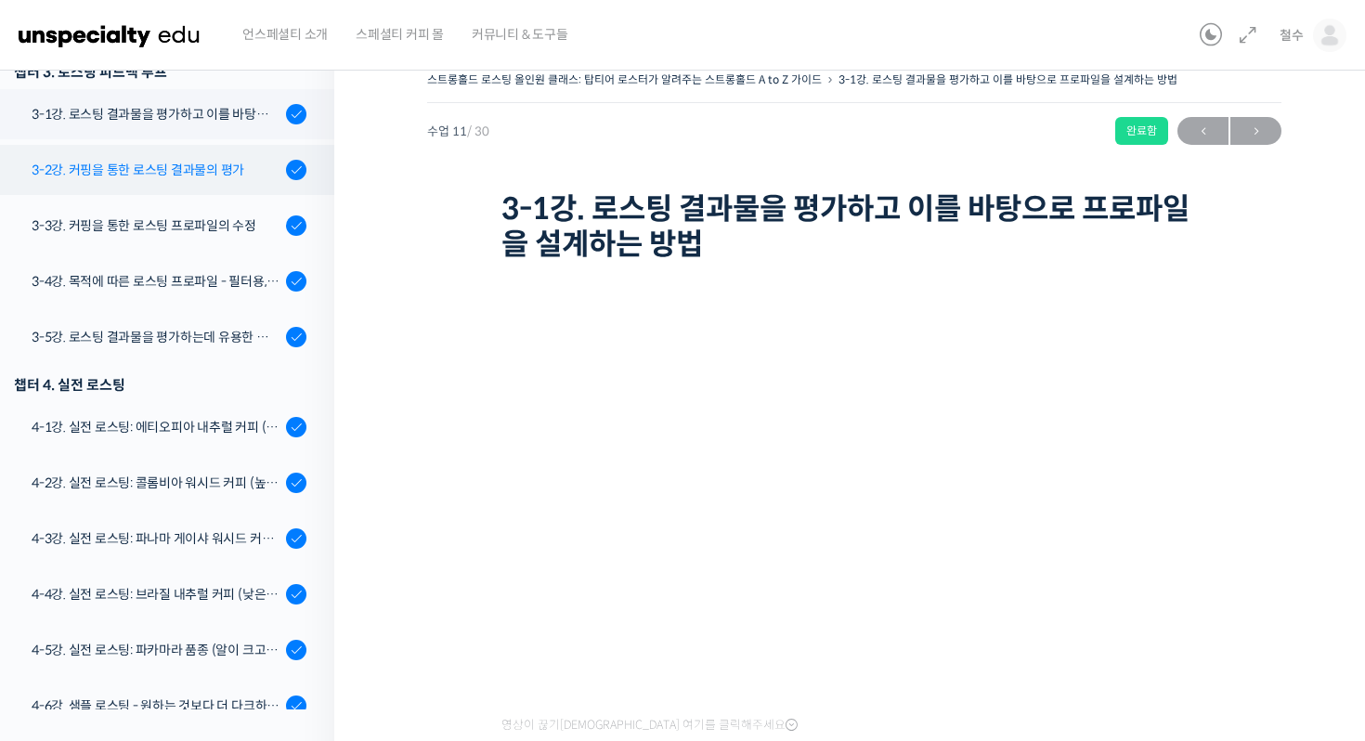
click at [232, 176] on div "3-2강. 커핑을 통한 로스팅 결과물의 평가" at bounding box center [156, 170] width 249 height 20
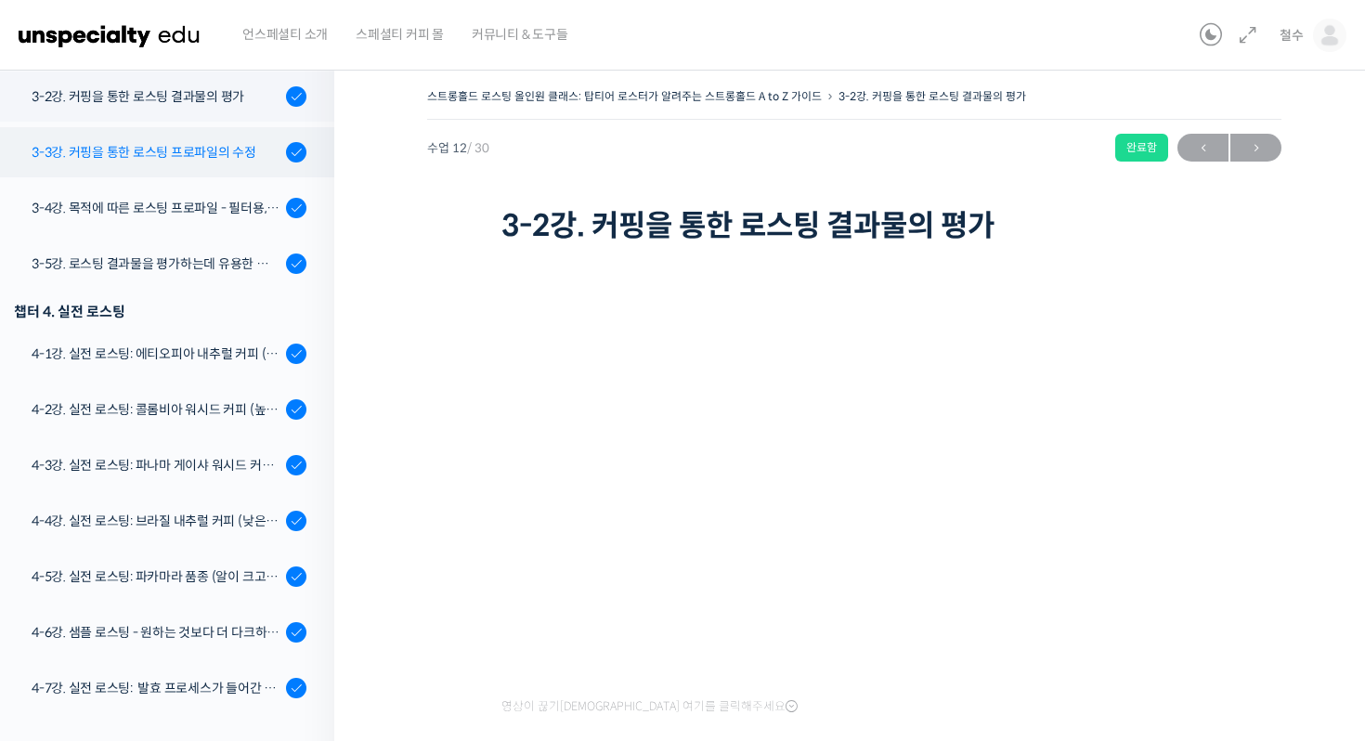
click at [182, 167] on link "3-3강. 커핑을 통한 로스팅 프로파일의 수정" at bounding box center [163, 152] width 344 height 50
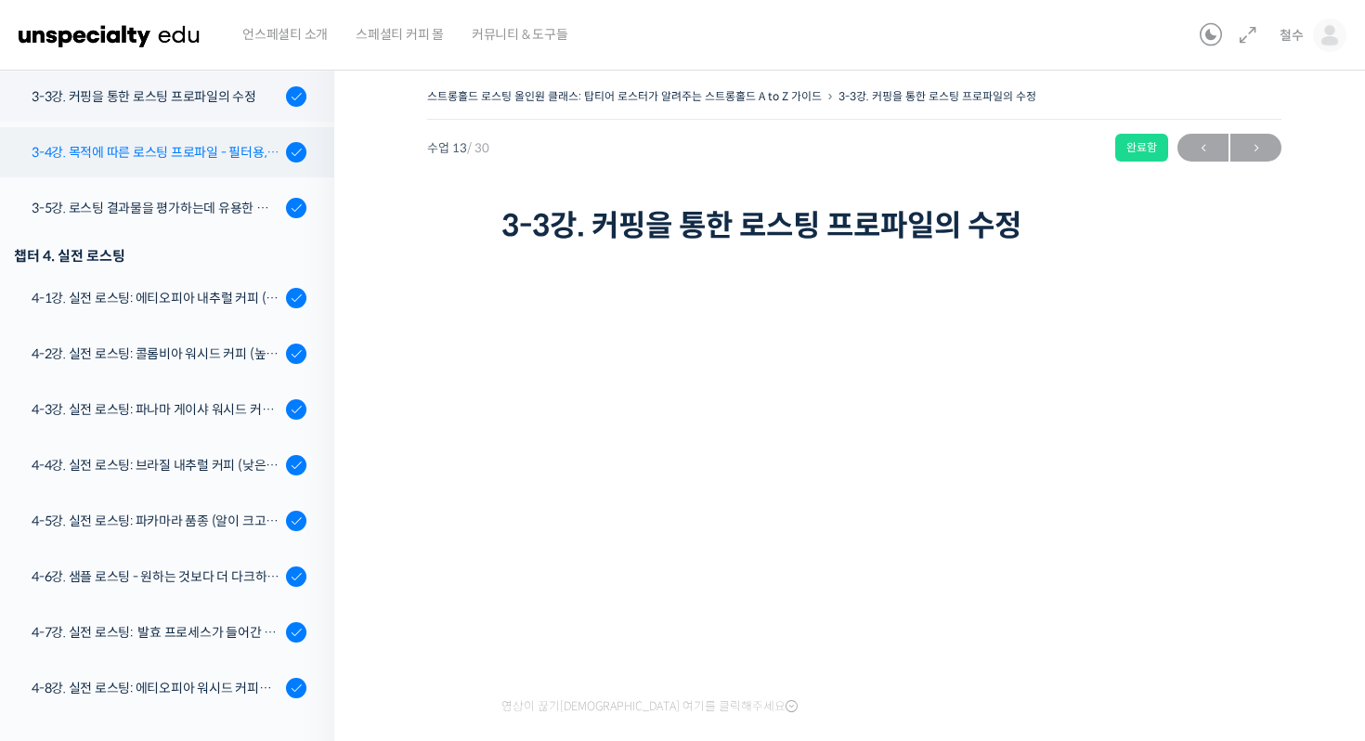
click at [193, 150] on div "3-4강. 목적에 따른 로스팅 프로파일 - 필터용, 에스프레소용" at bounding box center [156, 152] width 249 height 20
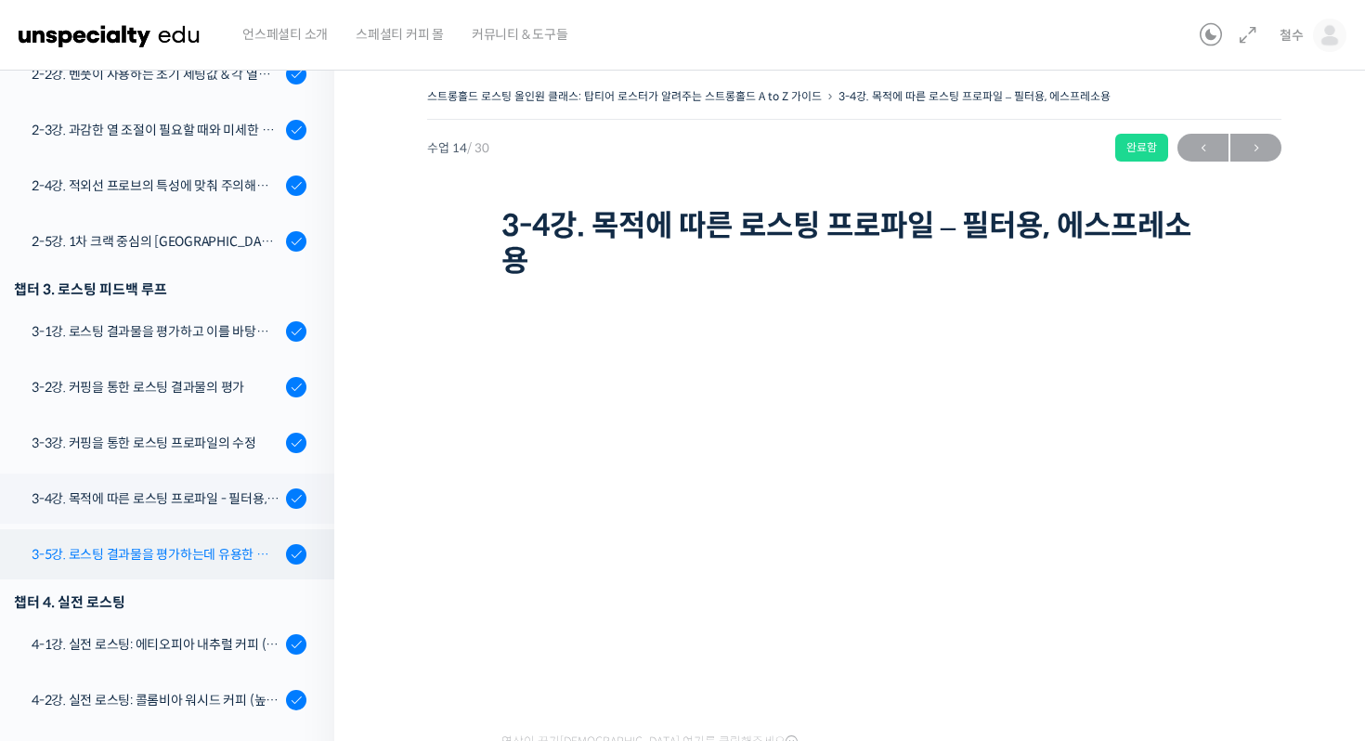
click at [150, 544] on div "3-5강. 로스팅 결과물을 평가하는데 유용한 팁들 - 연수를 활용한 커핑, 커핑용 분쇄도 찾기, 로스트 레벨에 따른 QC 등" at bounding box center [156, 554] width 249 height 20
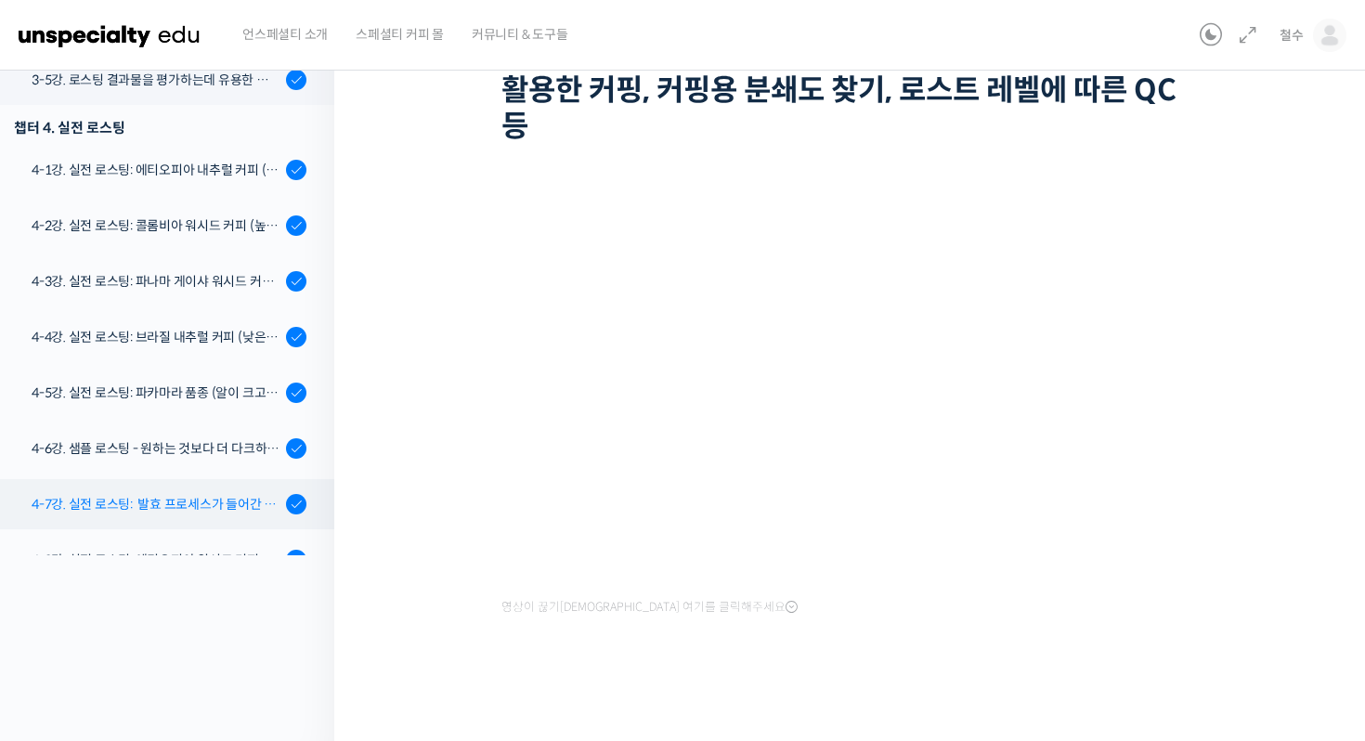
scroll to position [975, 0]
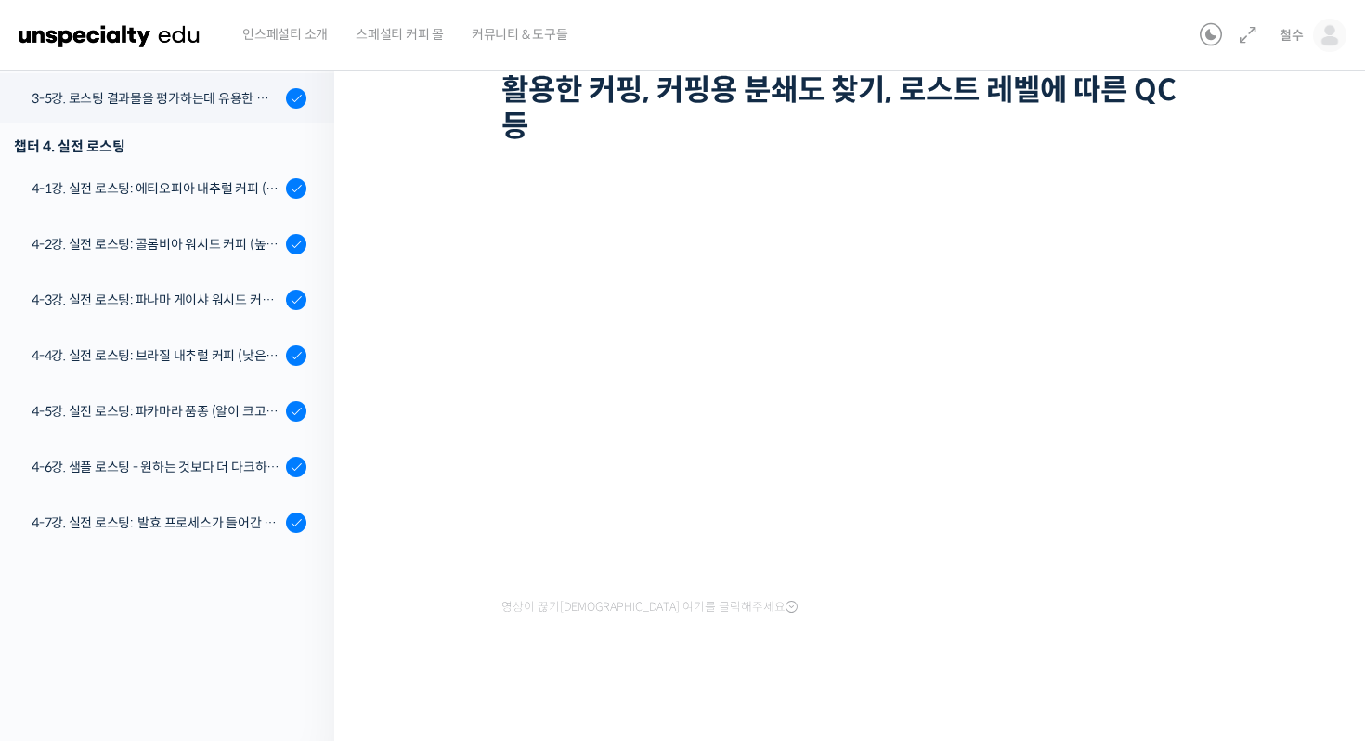
click at [177, 161] on div "챕터 4. 실전 로스팅" at bounding box center [163, 146] width 344 height 34
click at [171, 192] on div "4-1강. 실전 로스팅: 에티오피아 내추럴 커피 (당분이 많이 포함되어 있고 색이 고르지 않은 경우)" at bounding box center [156, 188] width 249 height 20
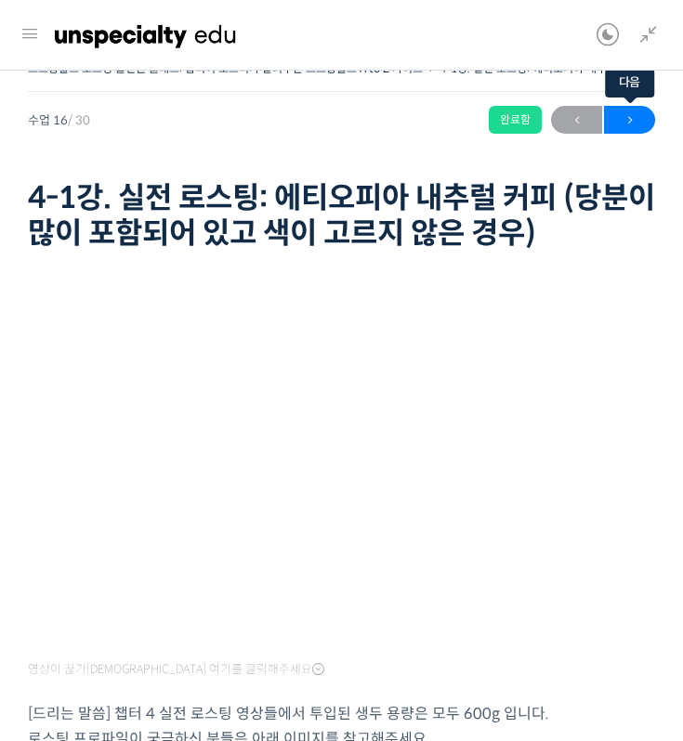
click at [625, 116] on span "→" at bounding box center [629, 120] width 51 height 25
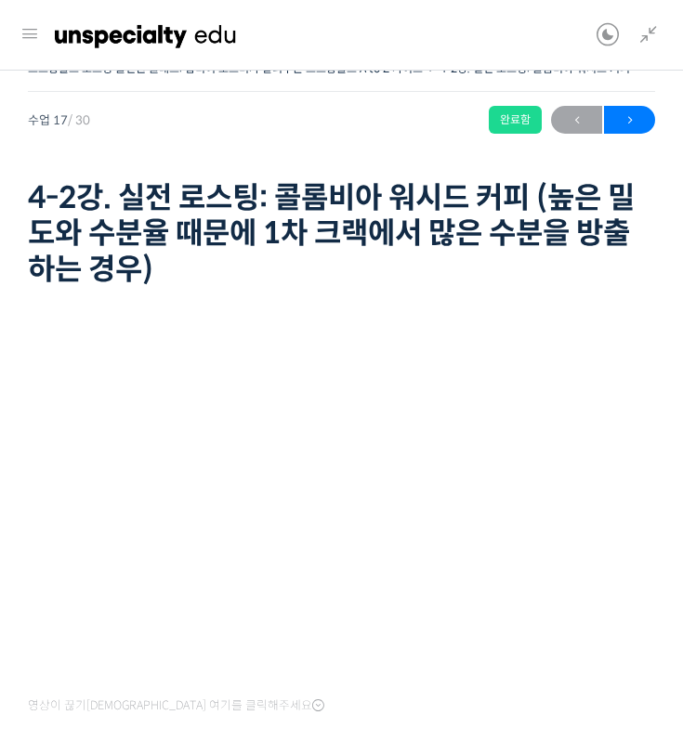
click at [629, 106] on link "다음 →" at bounding box center [629, 120] width 51 height 28
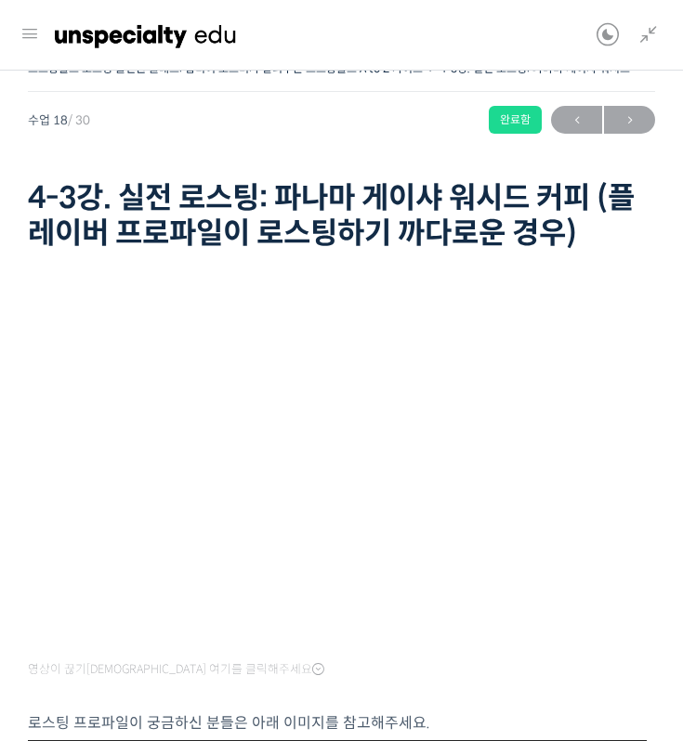
click at [646, 92] on div "스트롱홀드 로스팅 올인원 클래스: 탑티어 로스터가 알려주는 스트롱홀드 A to Z 가이드 4-3강. 실전 로스팅: 파나마 게이샤 워시드 커피 …" at bounding box center [341, 157] width 627 height 202
click at [632, 114] on span "→" at bounding box center [629, 120] width 51 height 25
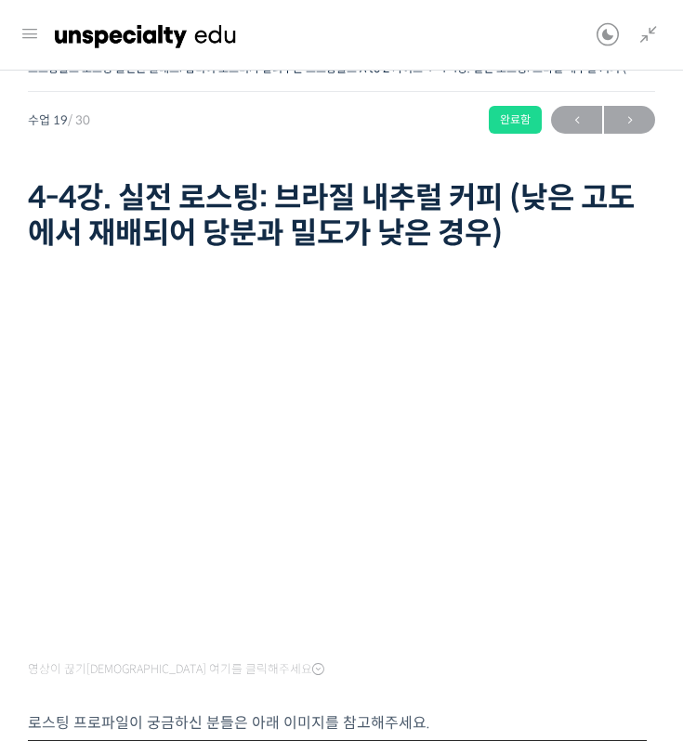
click at [633, 101] on div "스트롱홀드 로스팅 올인원 클래스: 탑티어 로스터가 알려주는 스트롱홀드 A to Z 가이드 4-4강. 실전 로스팅: 브라질 내추럴 커피 (낮은 …" at bounding box center [341, 157] width 627 height 202
click at [625, 111] on span "→" at bounding box center [629, 120] width 51 height 25
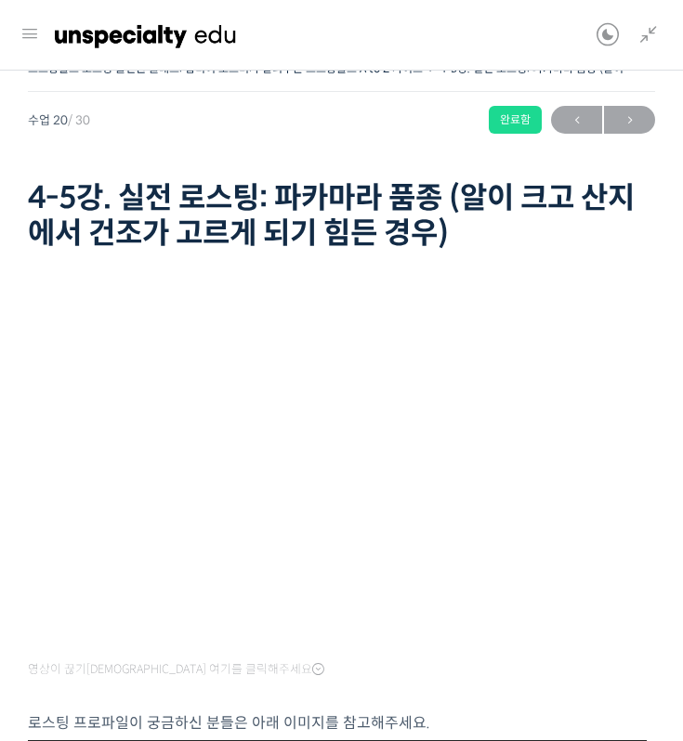
click at [625, 102] on div "스트롱홀드 로스팅 올인원 클래스: 탑티어 로스터가 알려주는 스트롱홀드 A to Z 가이드 4-5강. 실전 로스팅: 파카마라 품종 (알이 크고 …" at bounding box center [341, 157] width 627 height 202
click at [622, 124] on span "→" at bounding box center [629, 120] width 51 height 25
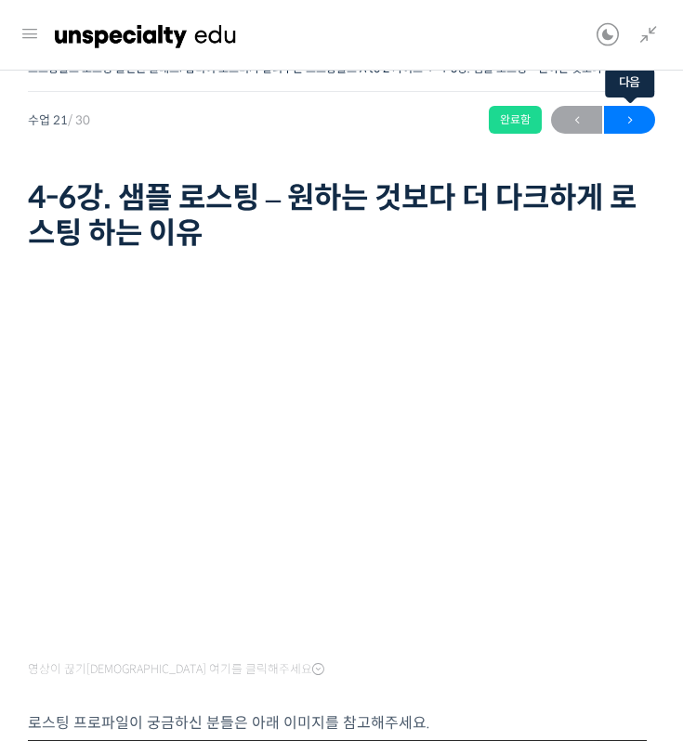
click at [616, 117] on span "→" at bounding box center [629, 120] width 51 height 25
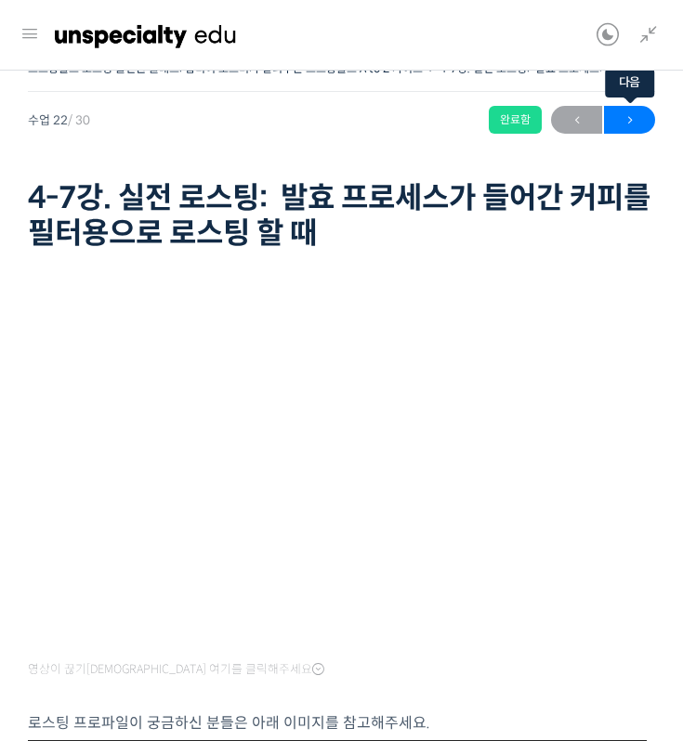
click at [635, 108] on span "→" at bounding box center [629, 120] width 51 height 25
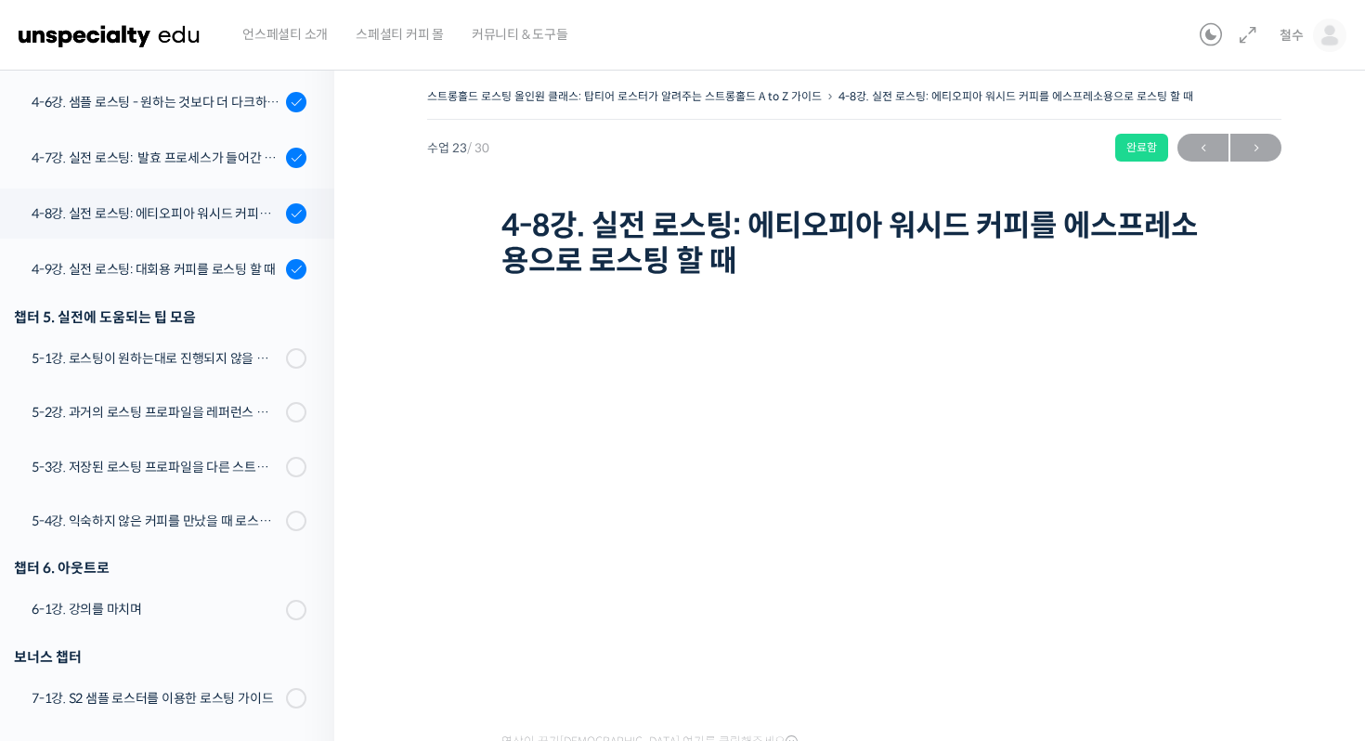
scroll to position [1482, 0]
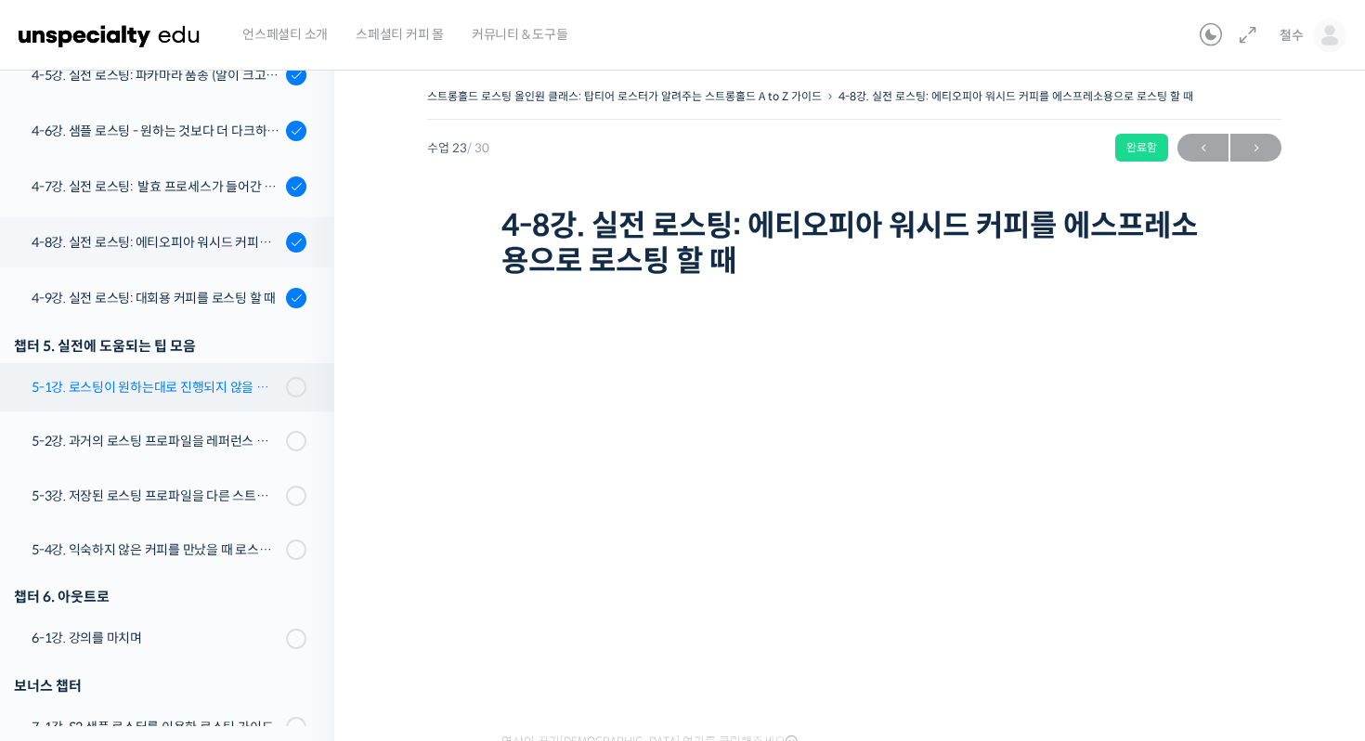
click at [213, 380] on div "5-1강. 로스팅이 원하는대로 진행되지 않을 때, 일관성이 떨어질 때" at bounding box center [156, 387] width 249 height 20
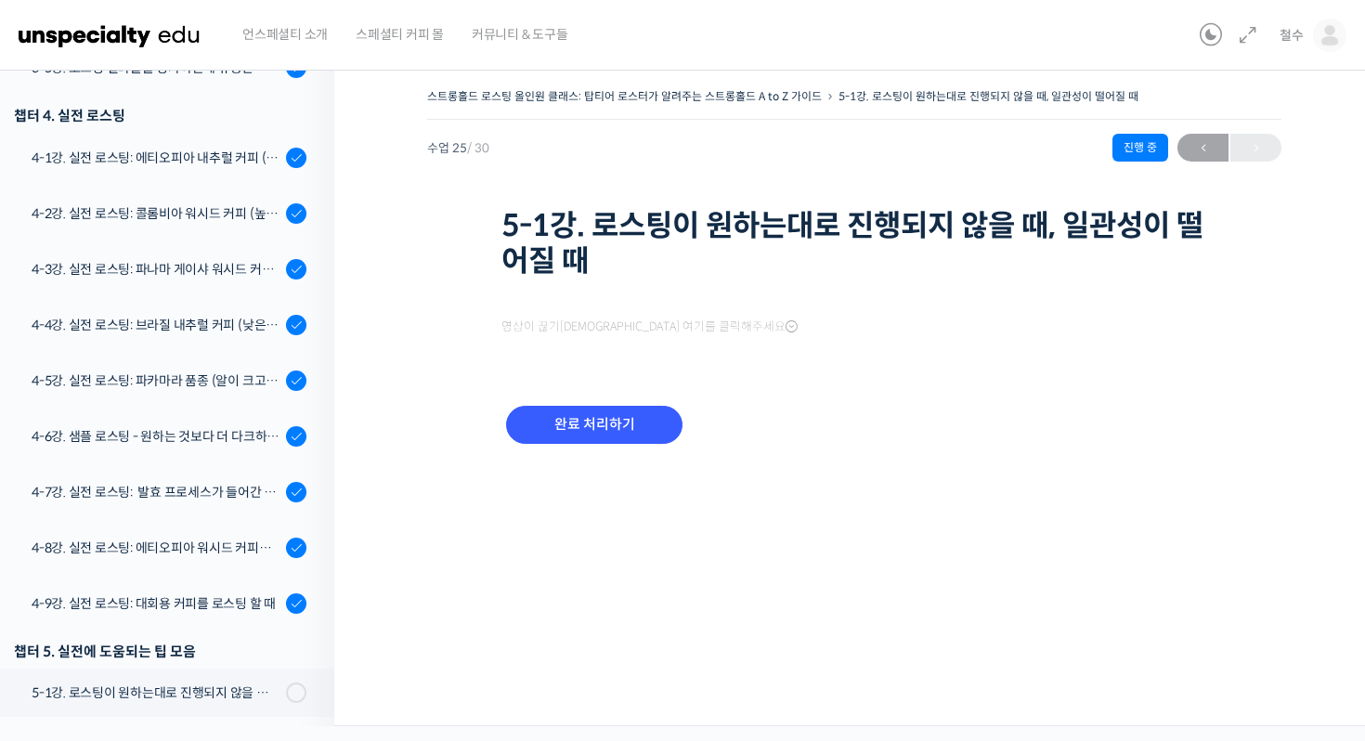
scroll to position [1648, 0]
